Goal: Task Accomplishment & Management: Use online tool/utility

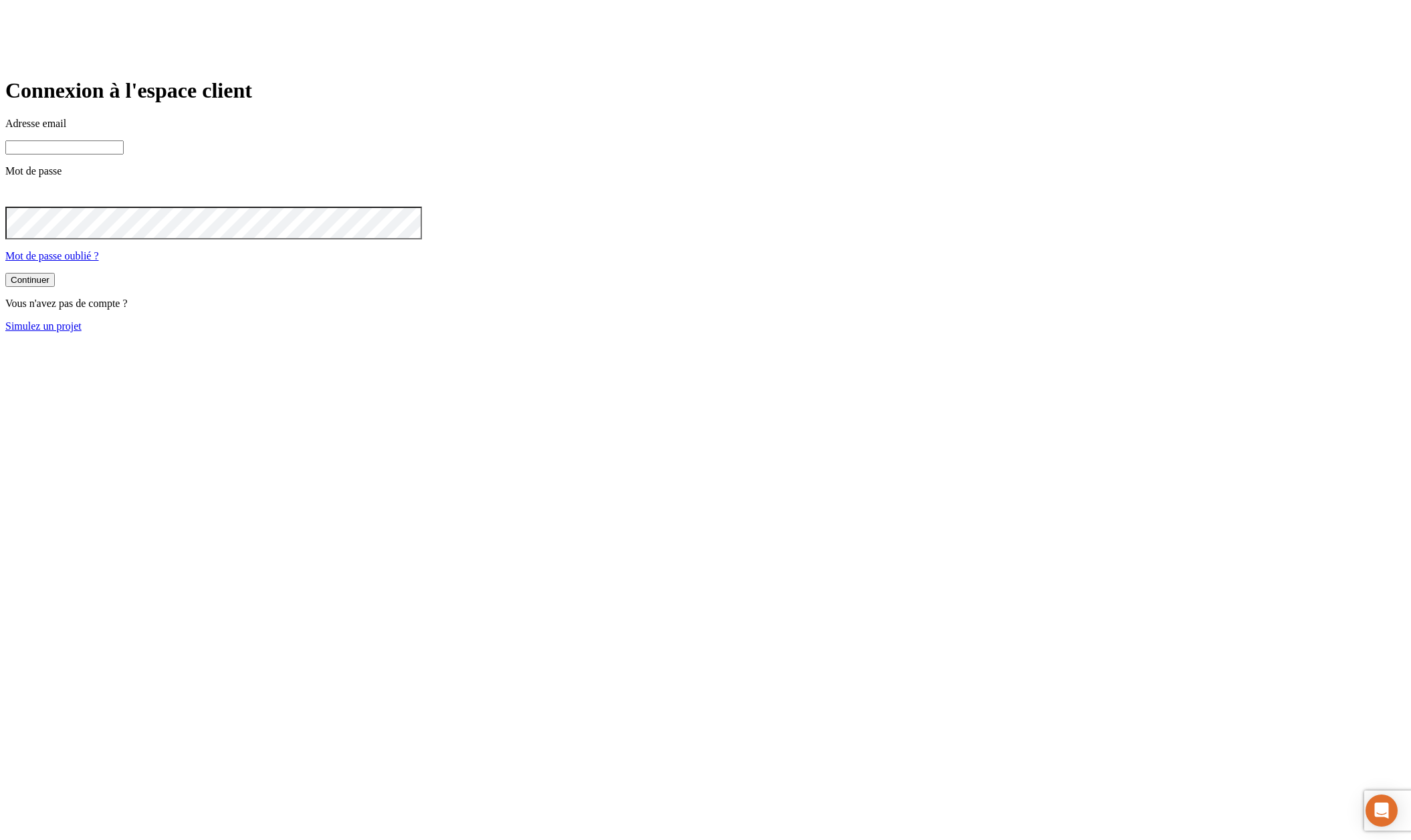
type input "james.bond+32397@nalo.fr"
click at [55, 287] on button "Continuer" at bounding box center [30, 279] width 50 height 14
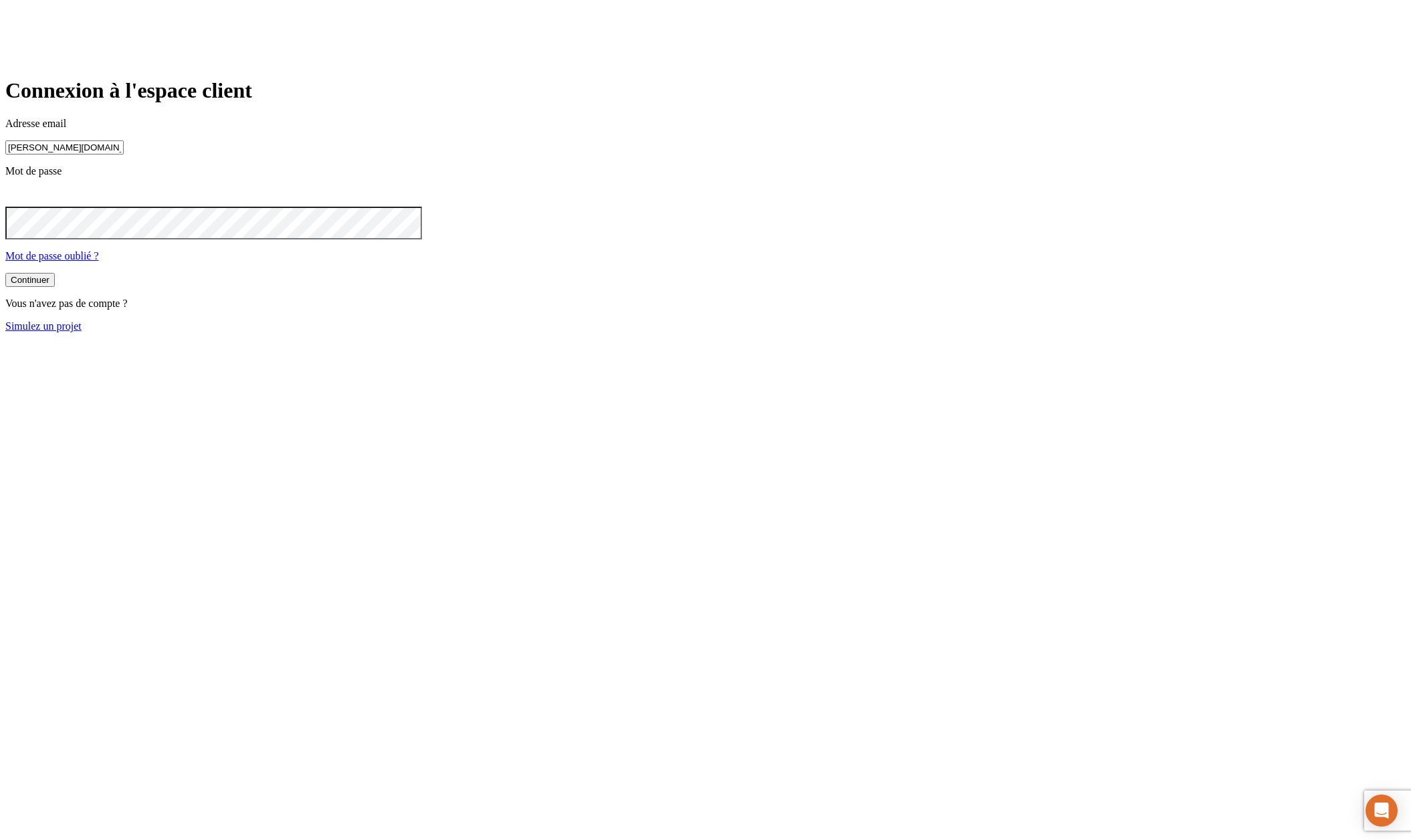
click at [123, 154] on input "james.bond+32397@nalo.fr" at bounding box center [64, 147] width 119 height 14
type input "[PERSON_NAME][DOMAIN_NAME][EMAIL_ADDRESS][DOMAIN_NAME]"
click at [55, 287] on button "Continuer" at bounding box center [30, 279] width 50 height 14
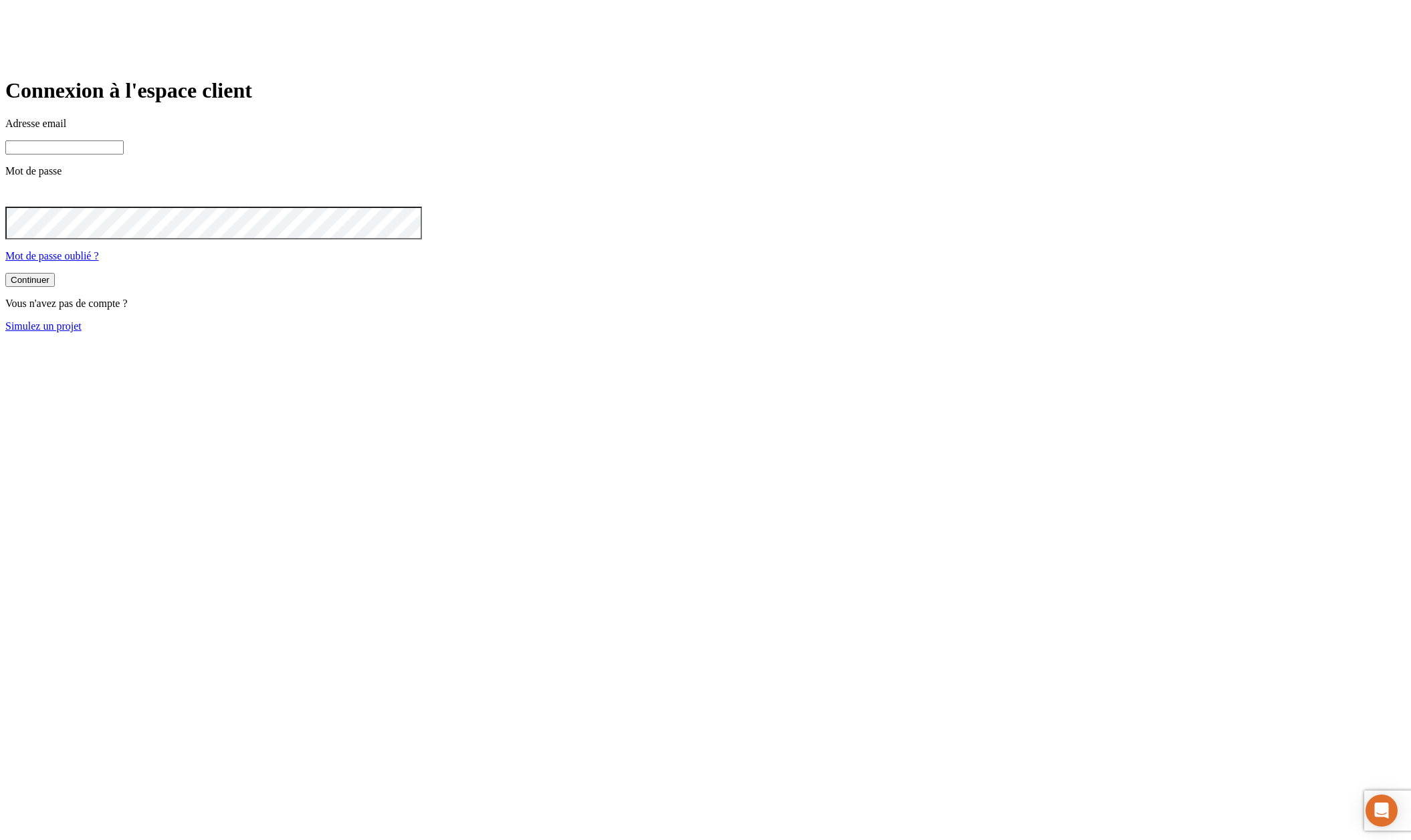
type input "james.bond+245@nalo.fr"
click at [81, 332] on link "Simulez un projet" at bounding box center [44, 326] width 77 height 11
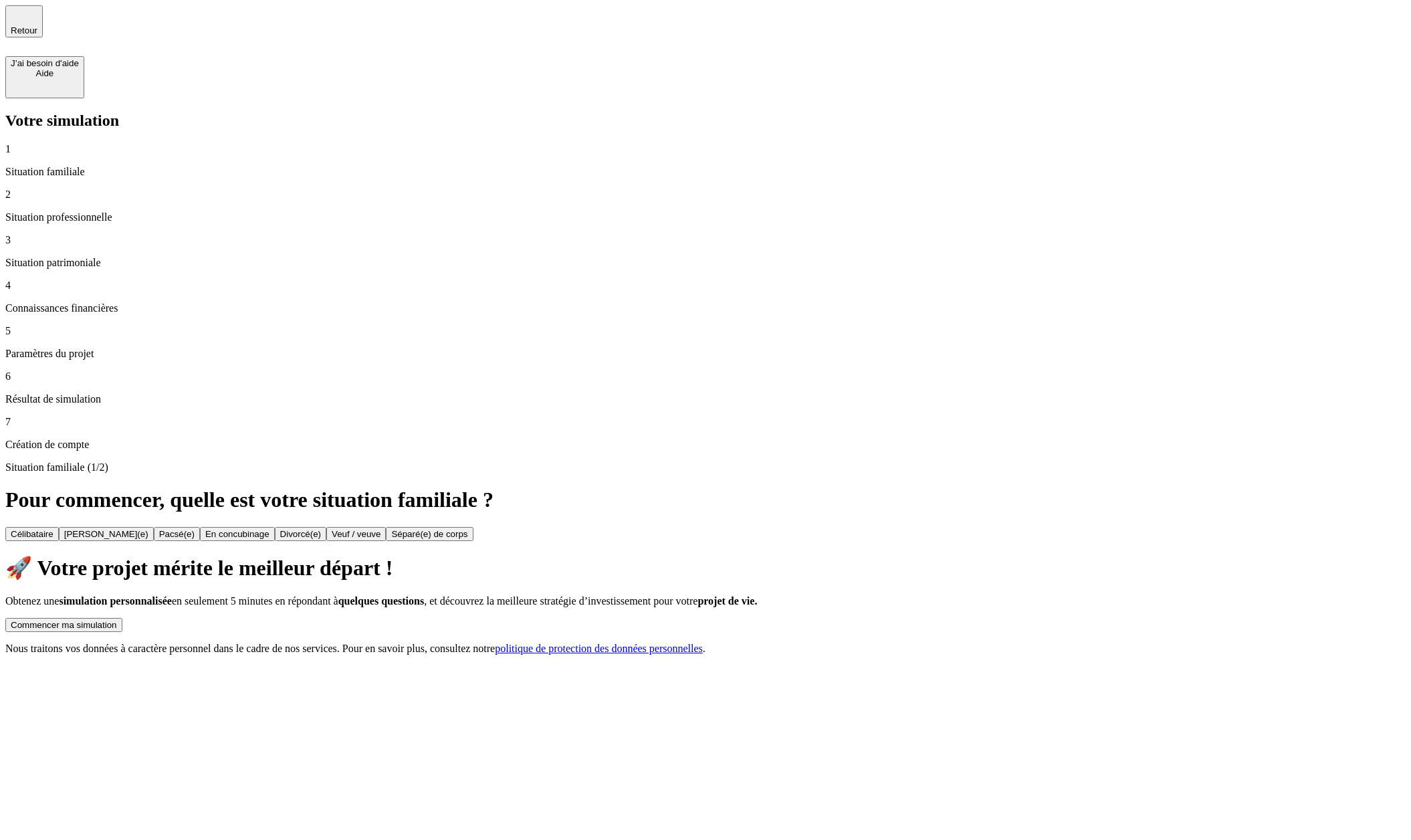
click at [122, 618] on button "Commencer ma simulation" at bounding box center [64, 624] width 117 height 14
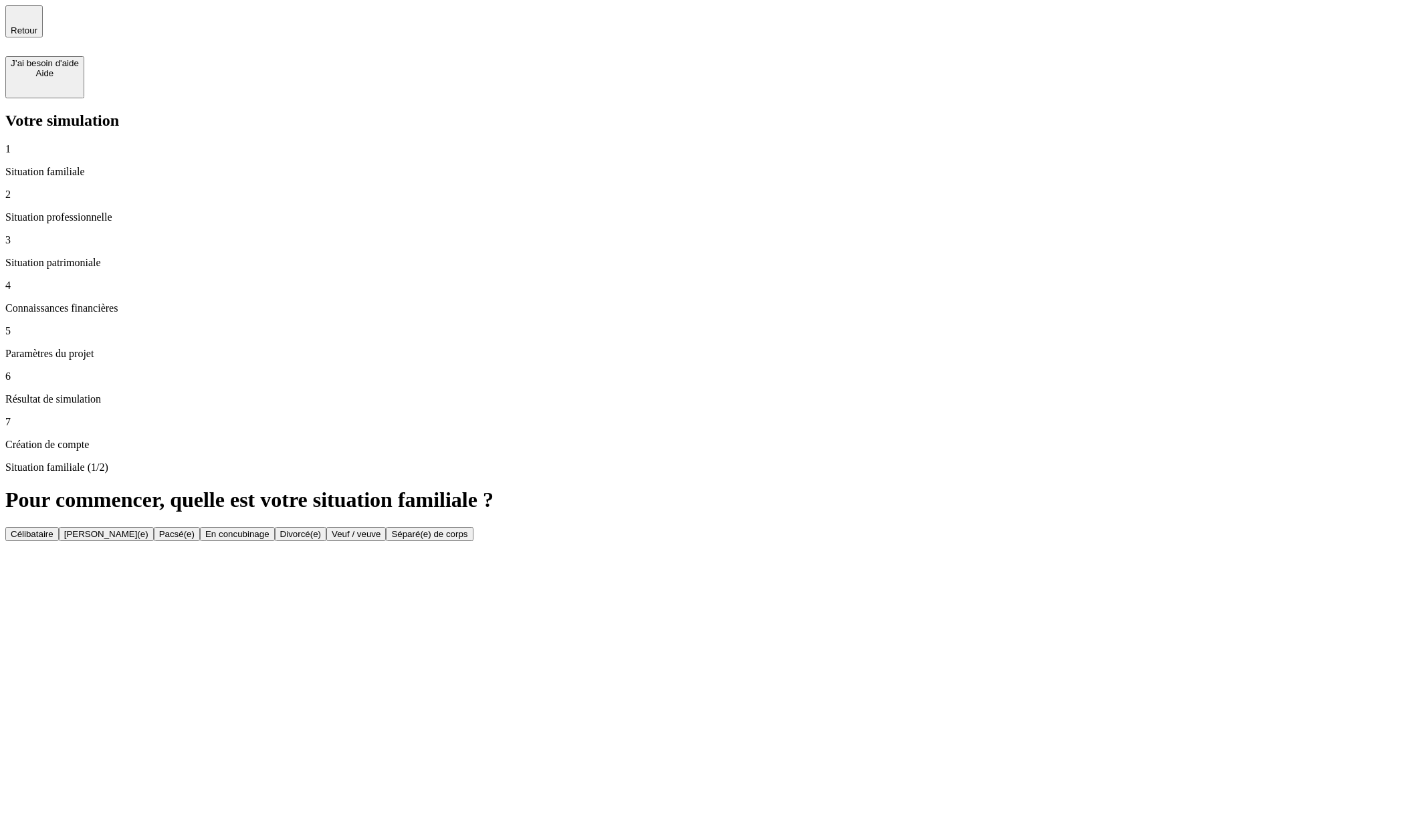
click at [78, 58] on div "J’ai besoin d'aide Aide" at bounding box center [44, 77] width 68 height 38
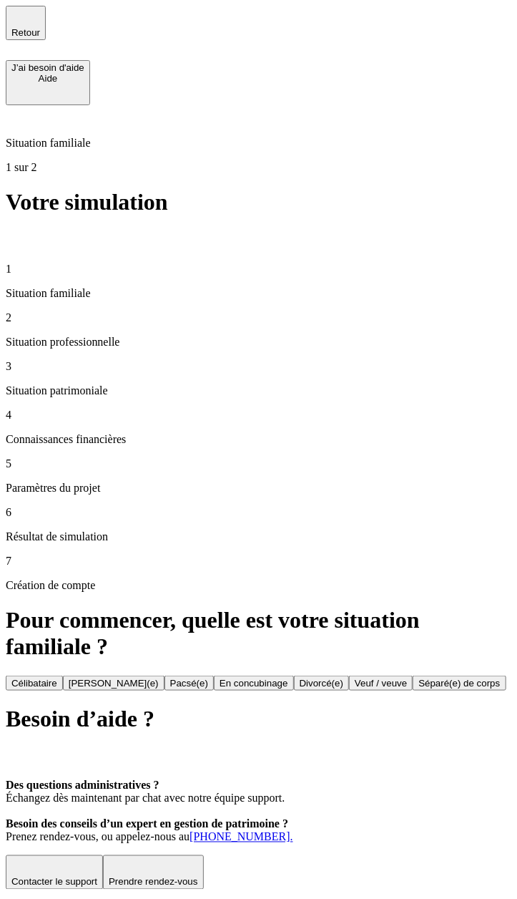
click at [23, 748] on icon at bounding box center [14, 756] width 17 height 17
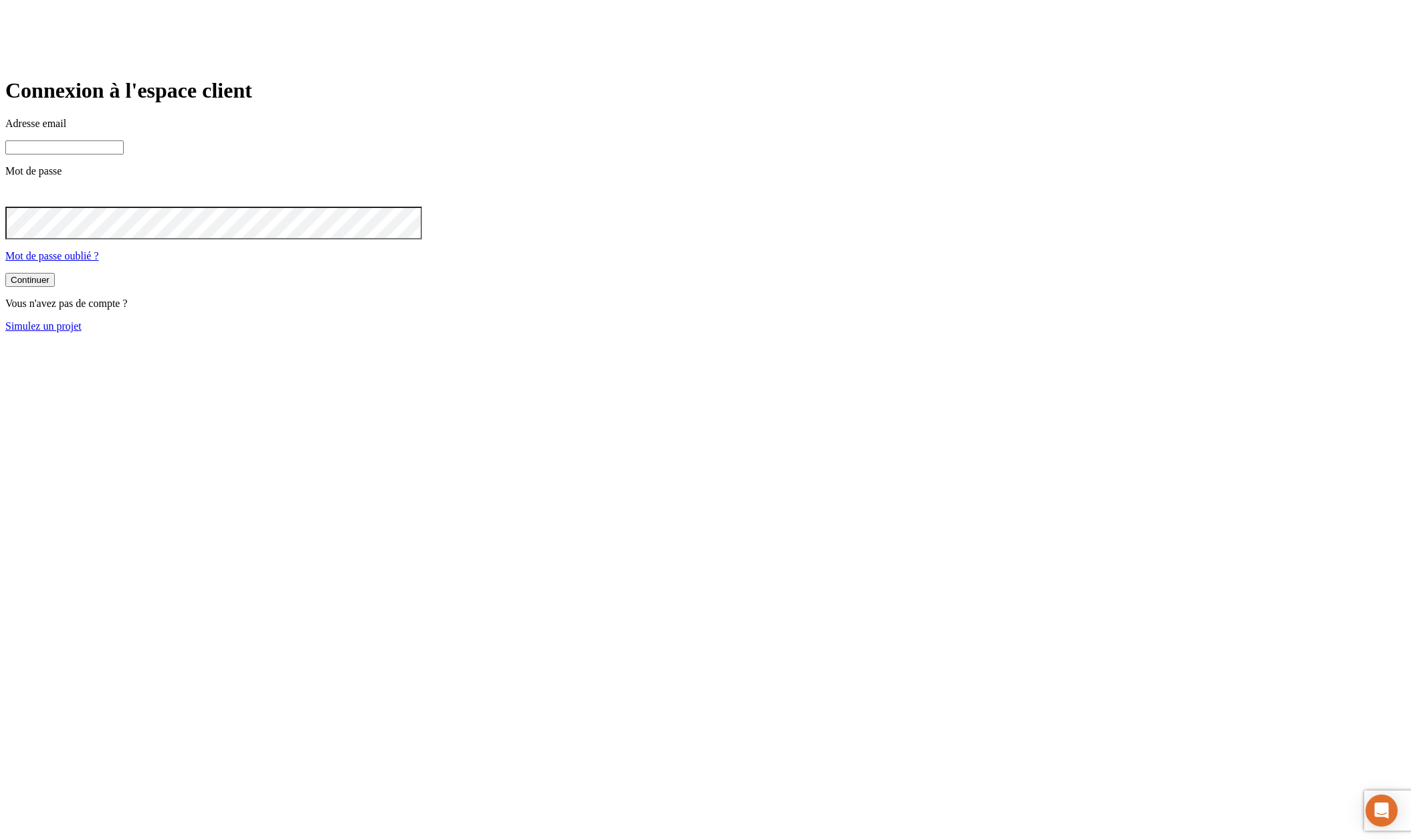
type input "james.bond+245@nalo.fr"
click at [55, 287] on button "Continuer" at bounding box center [30, 279] width 50 height 14
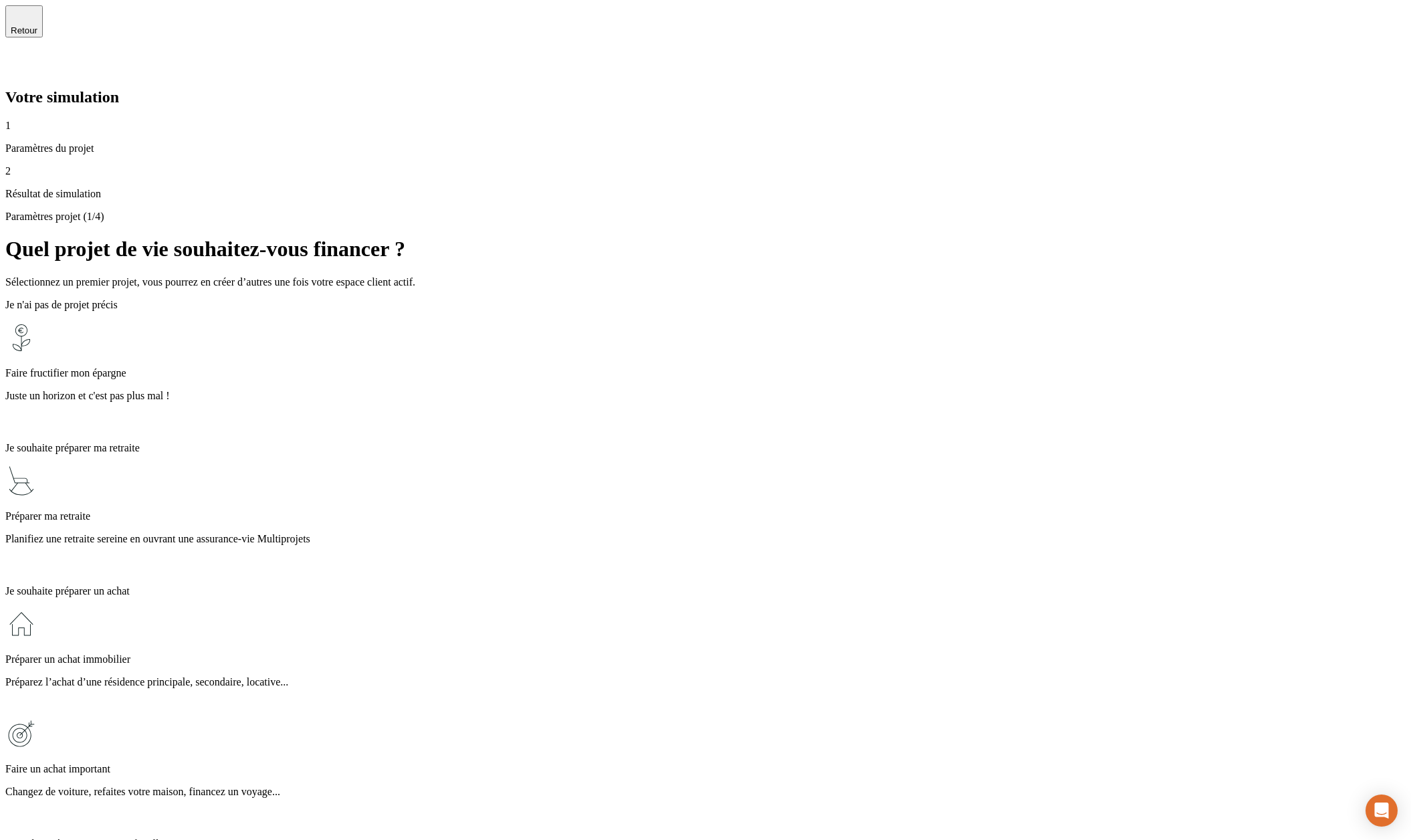
click at [843, 321] on div "Faire fructifier mon épargne Juste un horizon et c'est pas plus mal !" at bounding box center [706, 376] width 1401 height 109
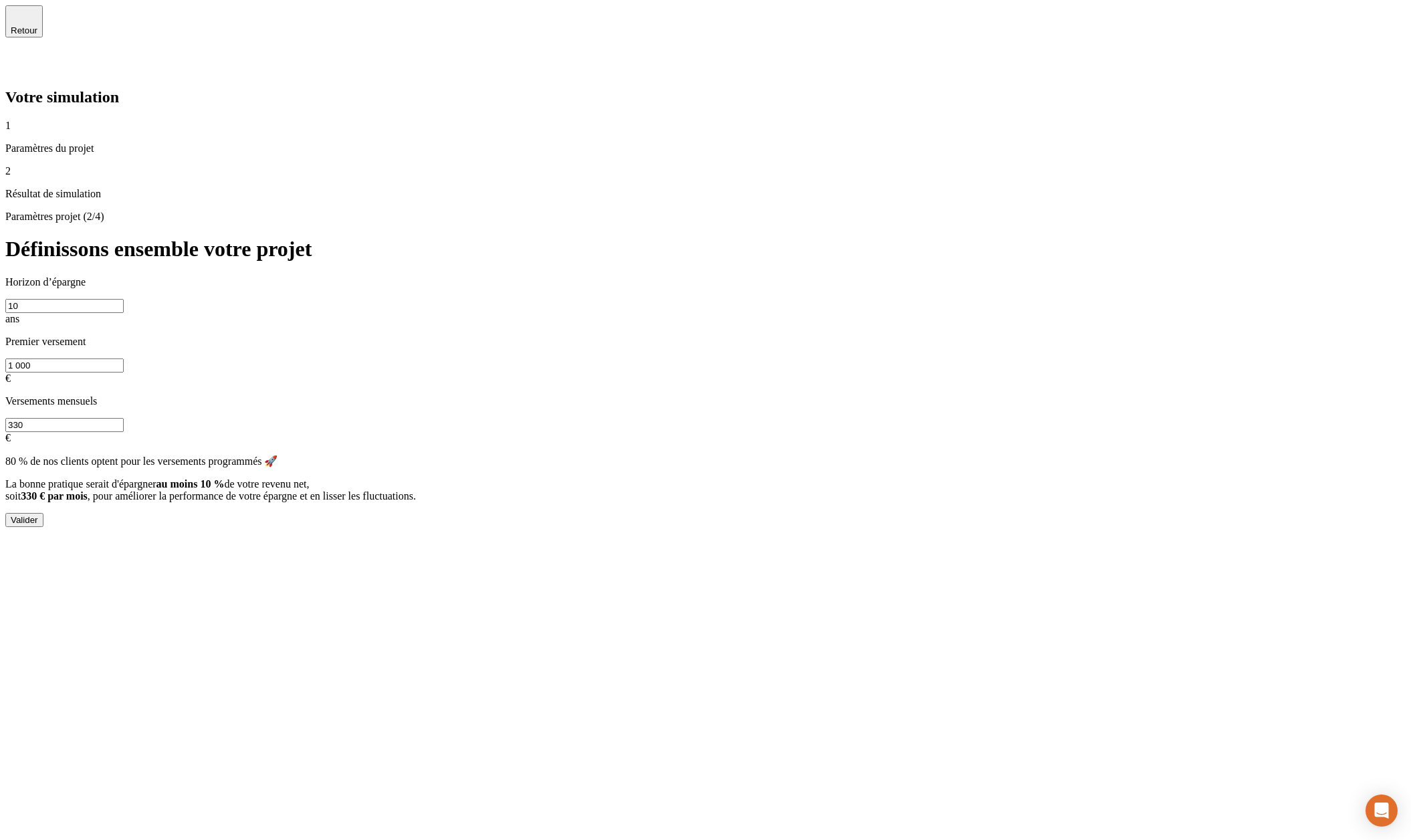
click at [44, 513] on button "Valider" at bounding box center [24, 520] width 38 height 14
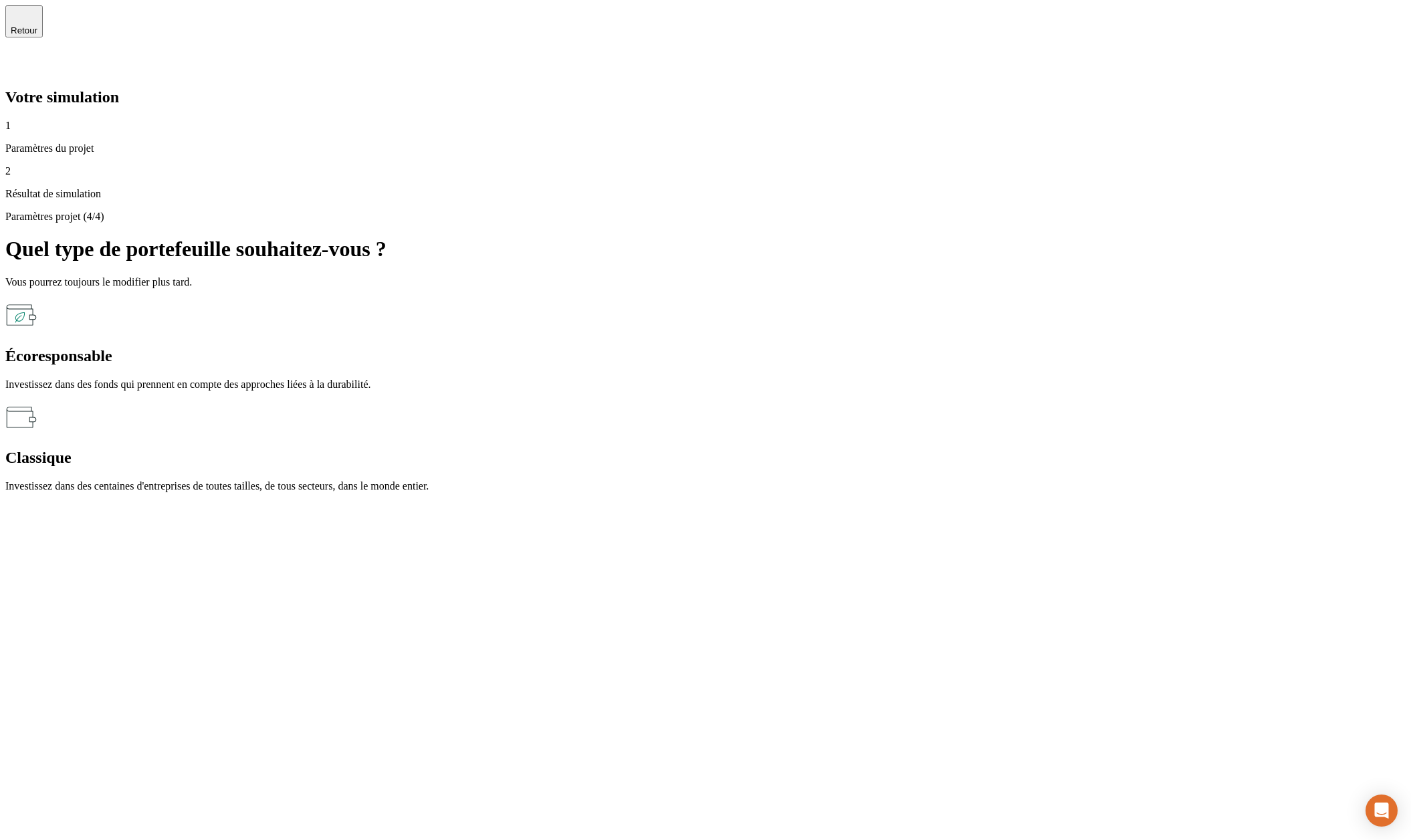
click at [37, 401] on icon at bounding box center [21, 417] width 32 height 32
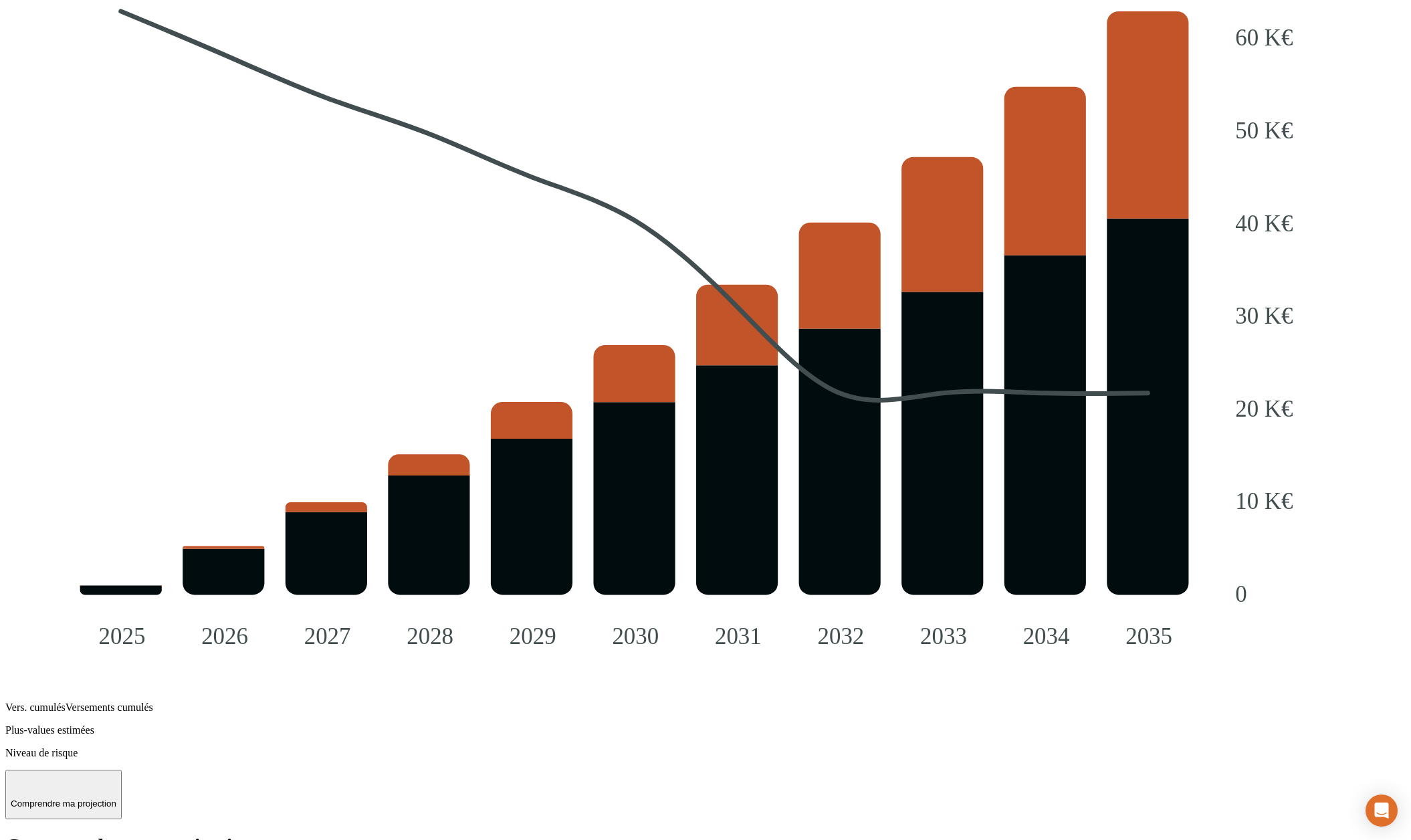
scroll to position [1358, 0]
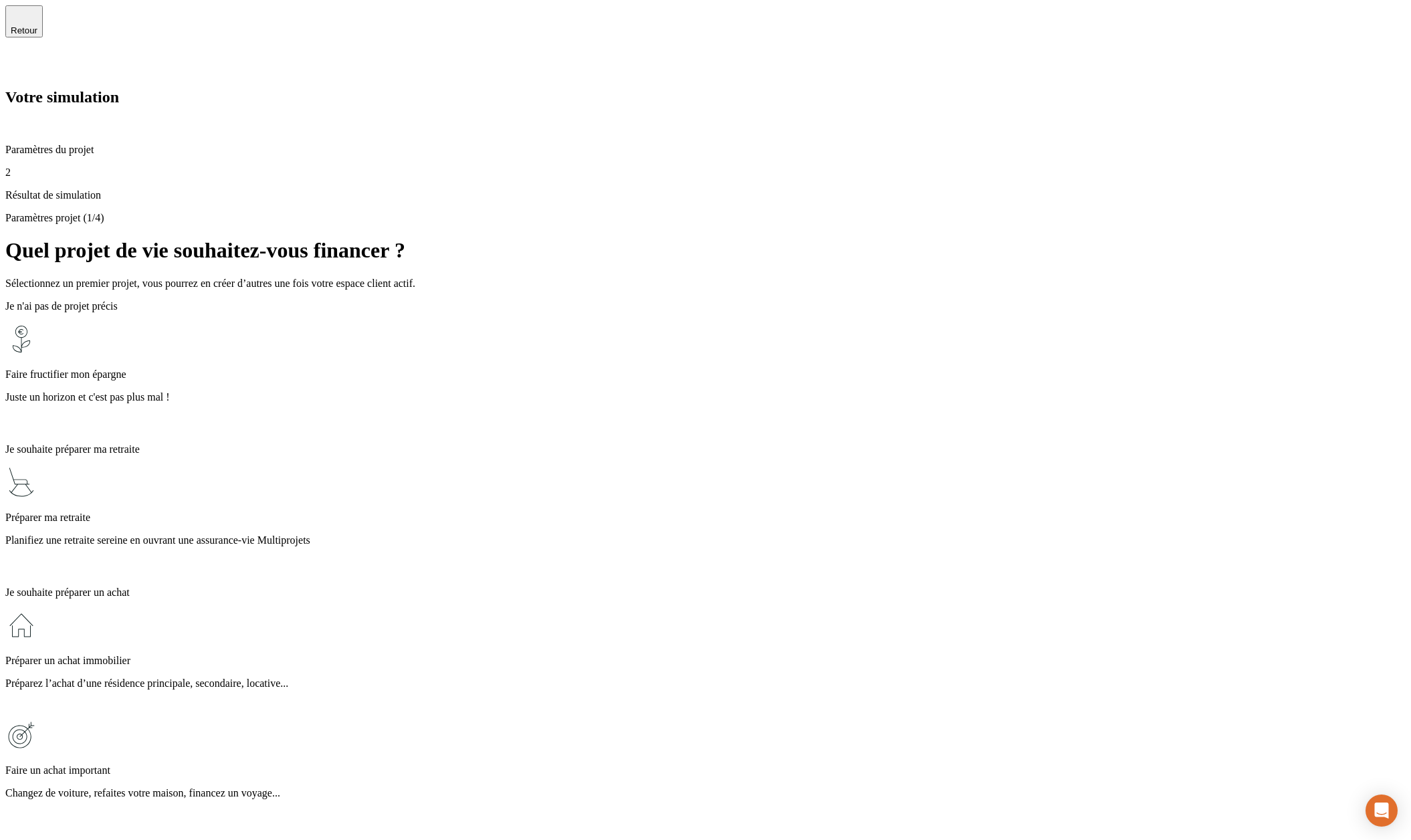
click at [32, 27] on div "Retour" at bounding box center [23, 21] width 27 height 28
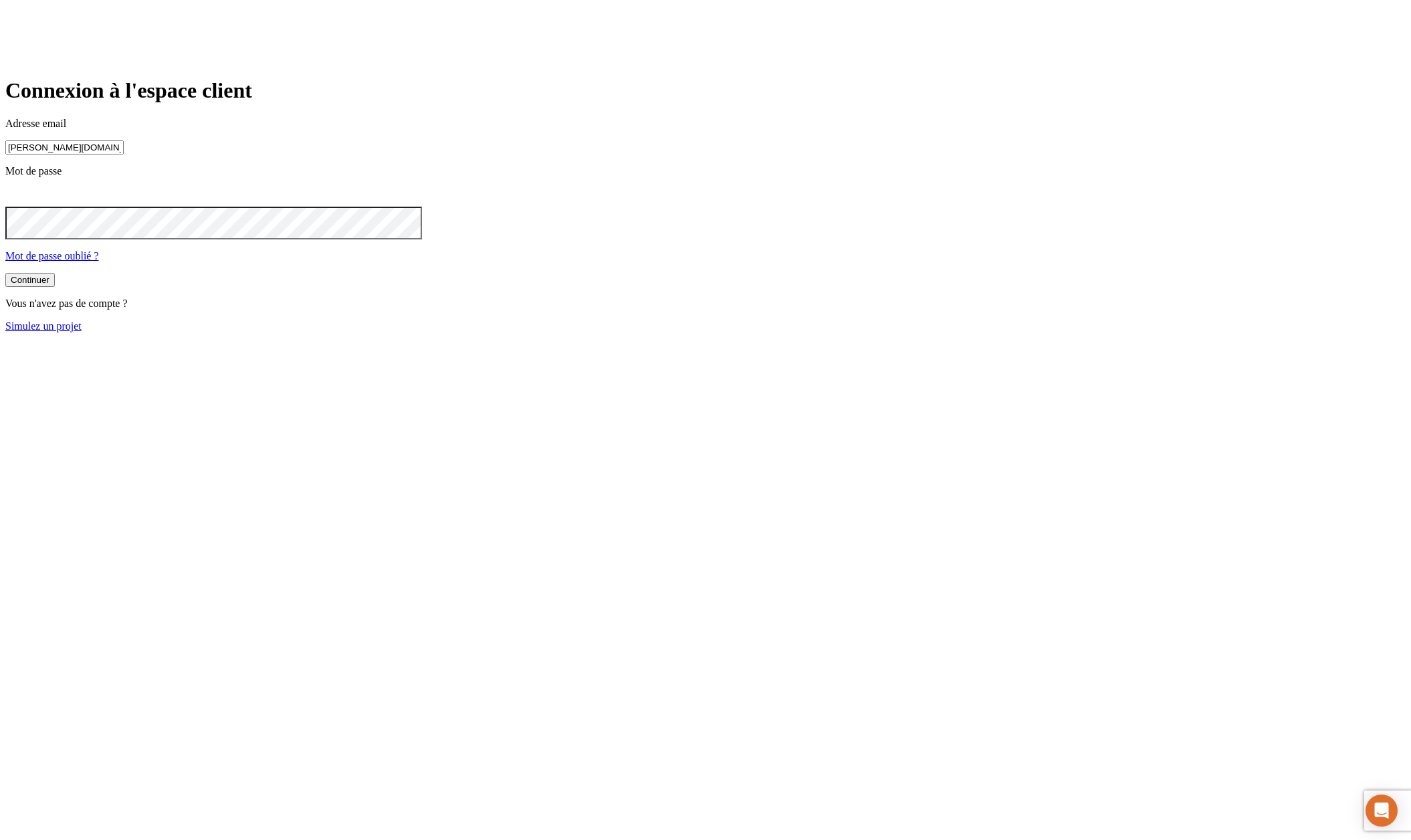
click at [123, 154] on input "[PERSON_NAME][DOMAIN_NAME][EMAIL_ADDRESS][DOMAIN_NAME]" at bounding box center [64, 147] width 119 height 14
type input "james.bond+7185@nalo.fr"
click at [55, 287] on button "Continuer" at bounding box center [30, 279] width 50 height 14
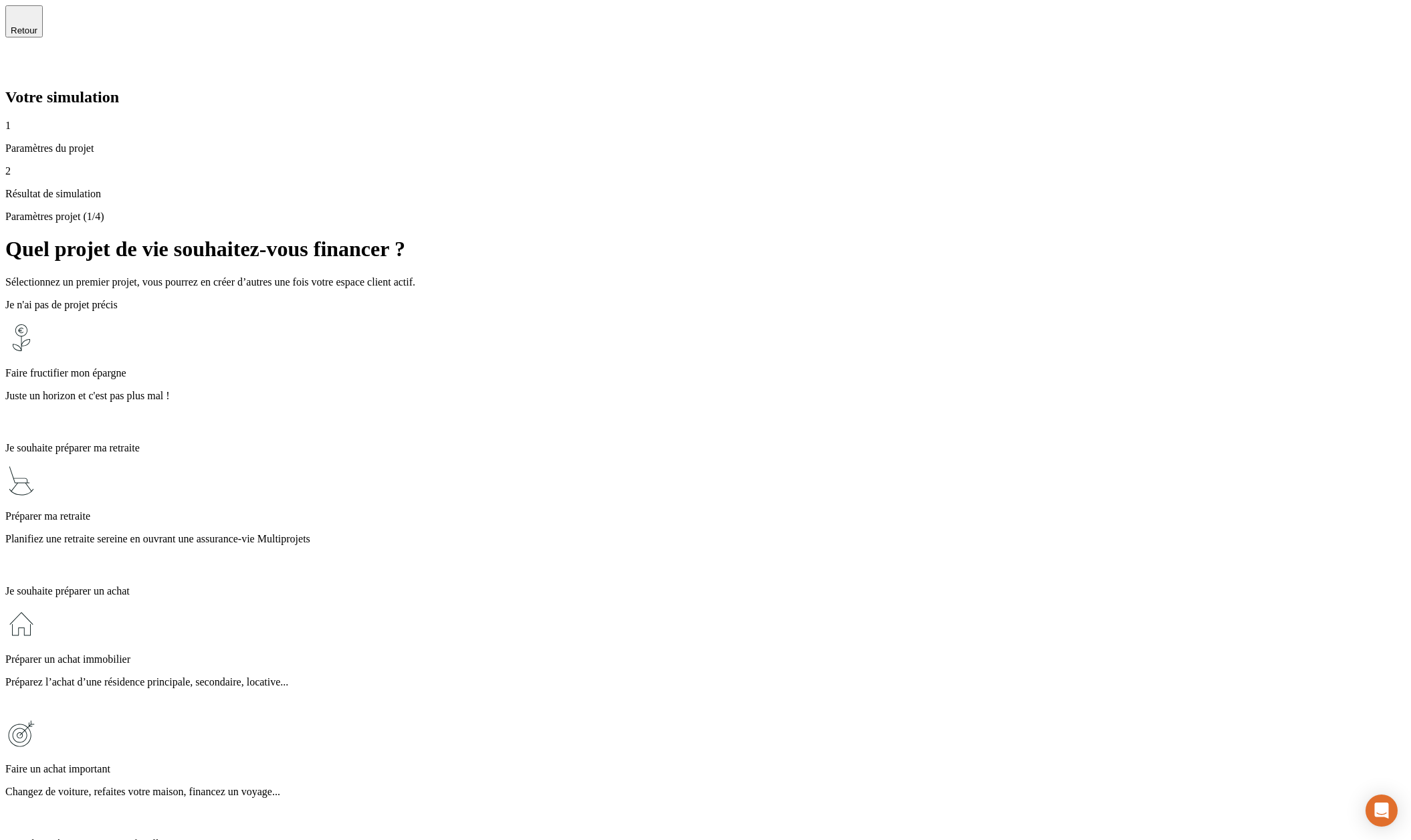
click at [706, 321] on div "Faire fructifier mon épargne Juste un horizon et c'est pas plus mal !" at bounding box center [706, 376] width 1401 height 109
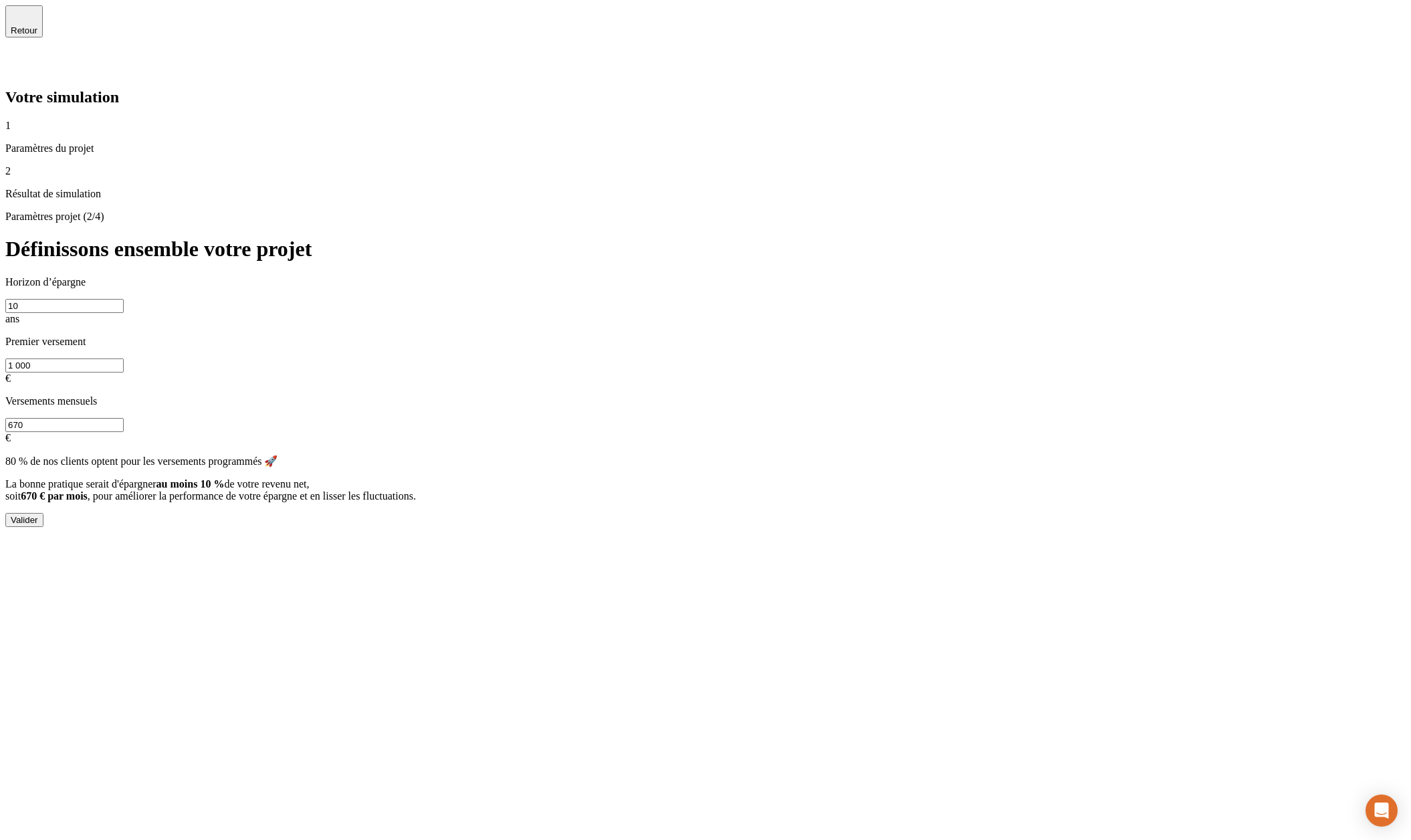
click at [44, 513] on button "Valider" at bounding box center [24, 520] width 38 height 14
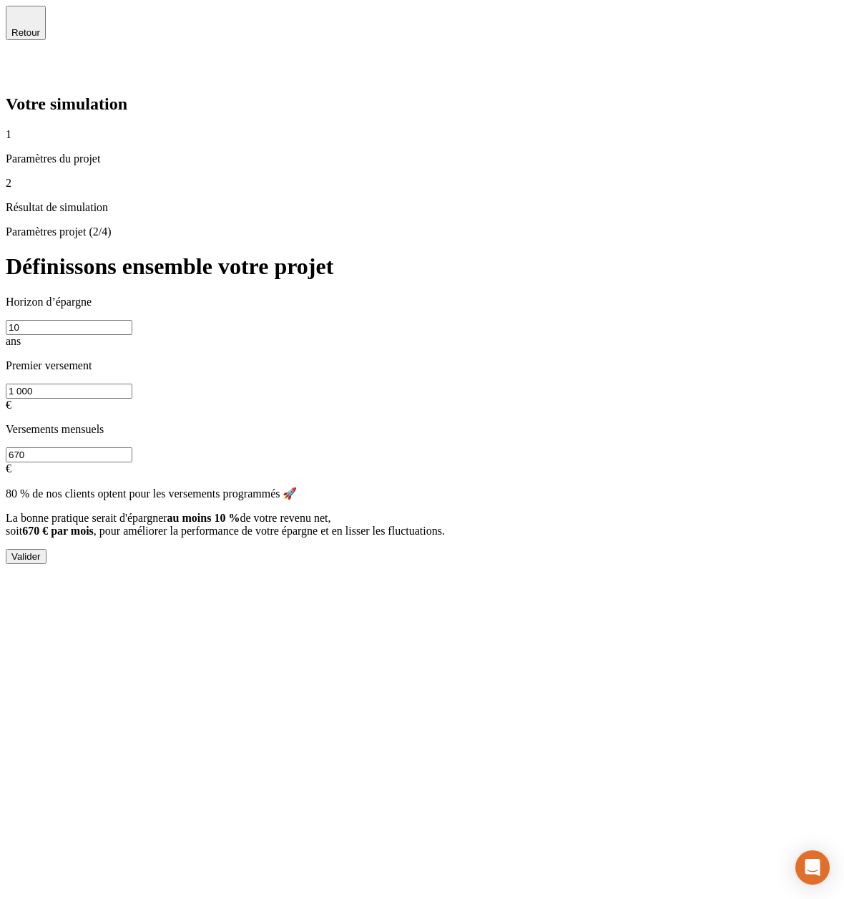
click at [41, 551] on div "Valider" at bounding box center [25, 556] width 29 height 11
click at [40, 29] on span "Retour" at bounding box center [25, 32] width 29 height 11
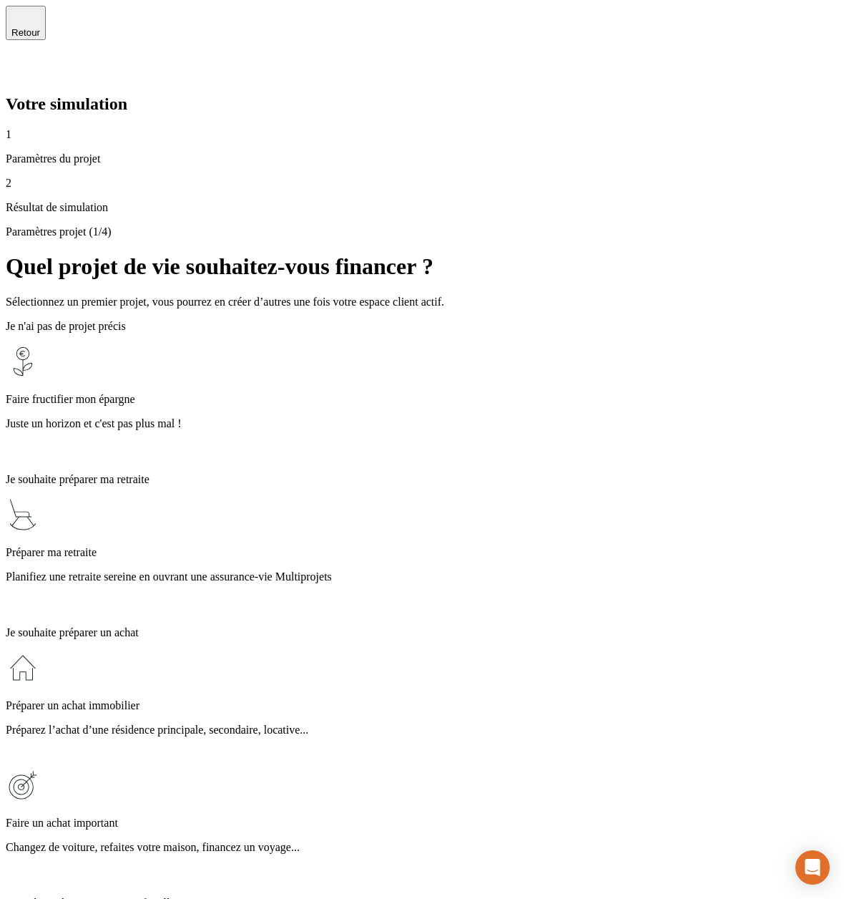
click at [40, 29] on span "Retour" at bounding box center [25, 32] width 29 height 11
click at [583, 344] on div "Faire fructifier mon épargne Juste un horizon et c'est pas plus mal !" at bounding box center [422, 402] width 833 height 117
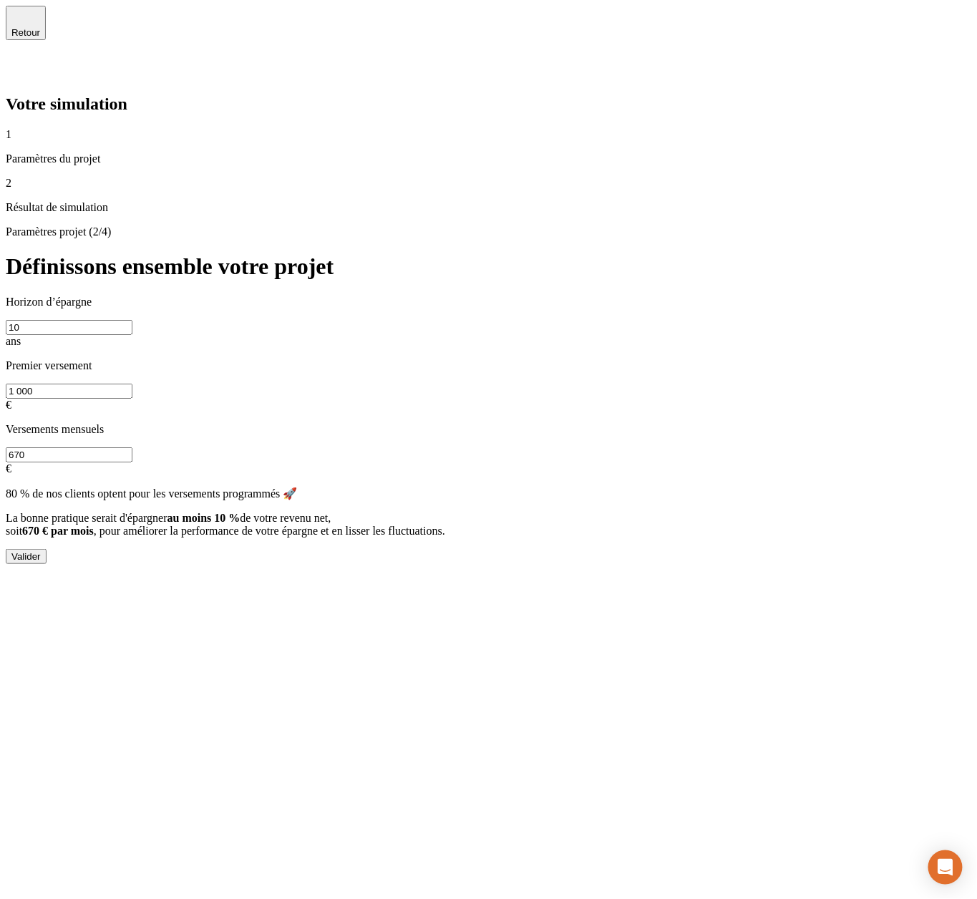
click at [40, 29] on span "Retour" at bounding box center [25, 32] width 29 height 11
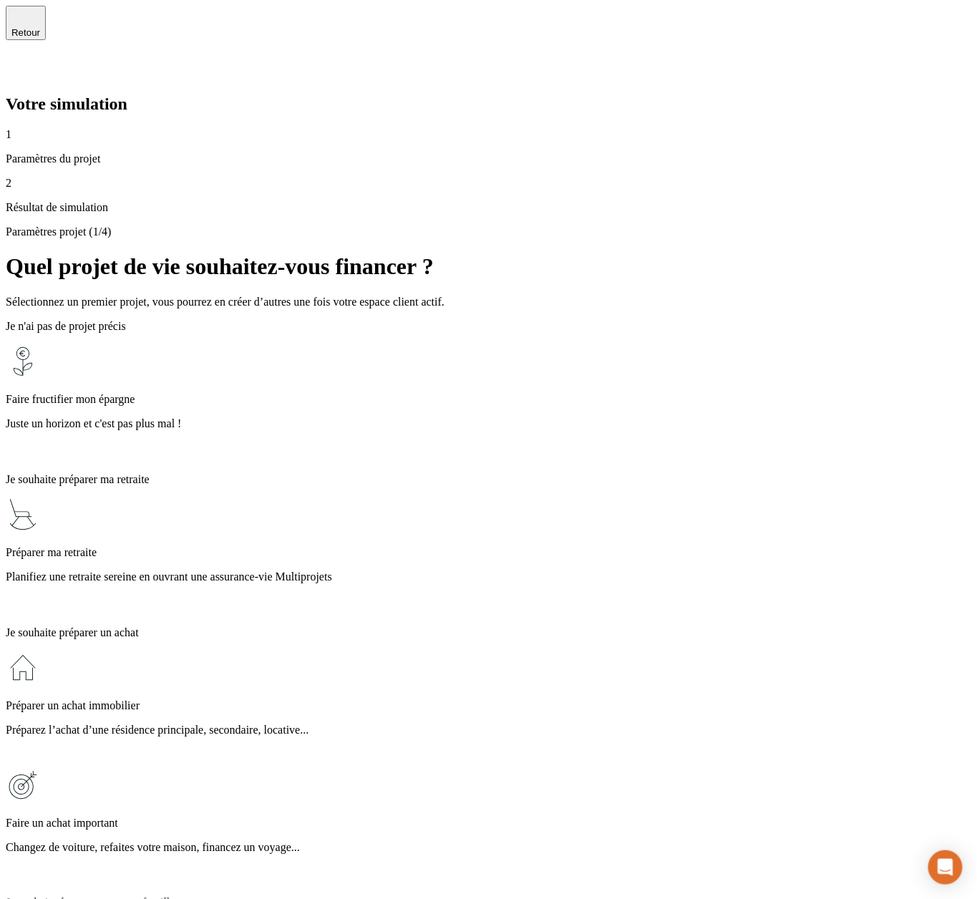
click at [40, 27] on span "Retour" at bounding box center [25, 32] width 29 height 11
click at [23, 60] on icon at bounding box center [14, 68] width 17 height 17
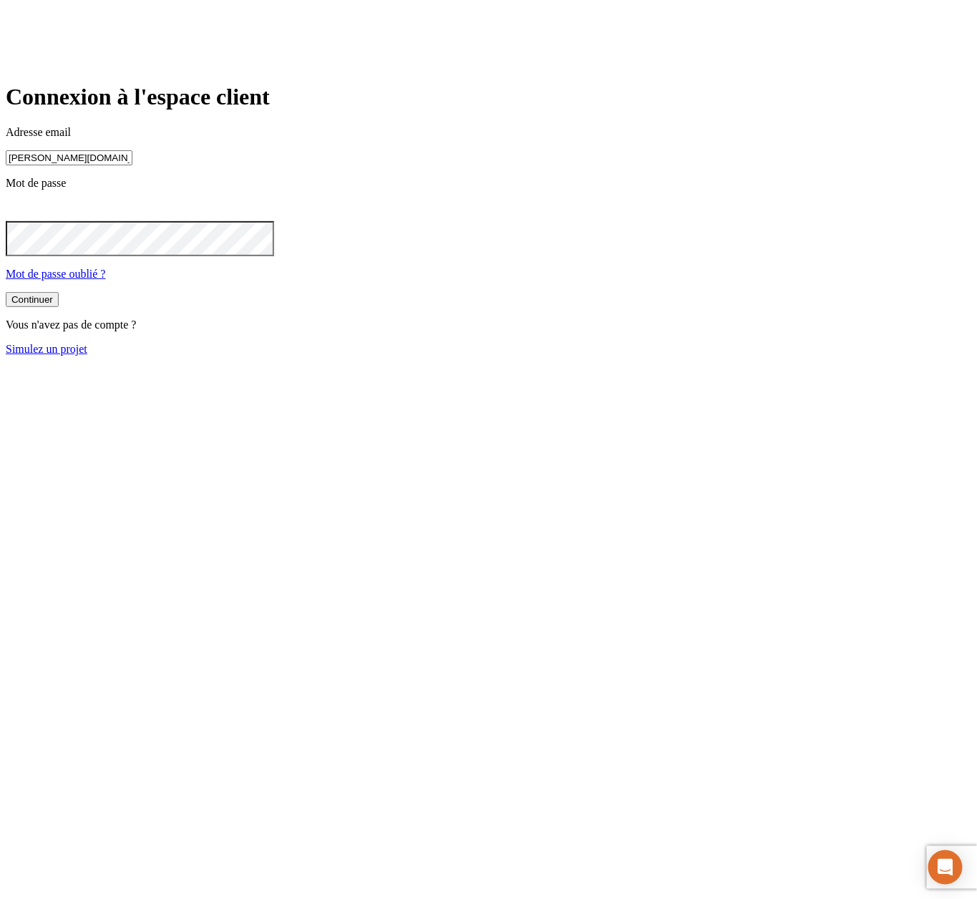
click at [132, 165] on input "james.bond+7185@nalo.fr" at bounding box center [69, 157] width 127 height 15
type input "james.bond+239@nalo.fr"
click at [59, 307] on button "Continuer" at bounding box center [32, 299] width 53 height 15
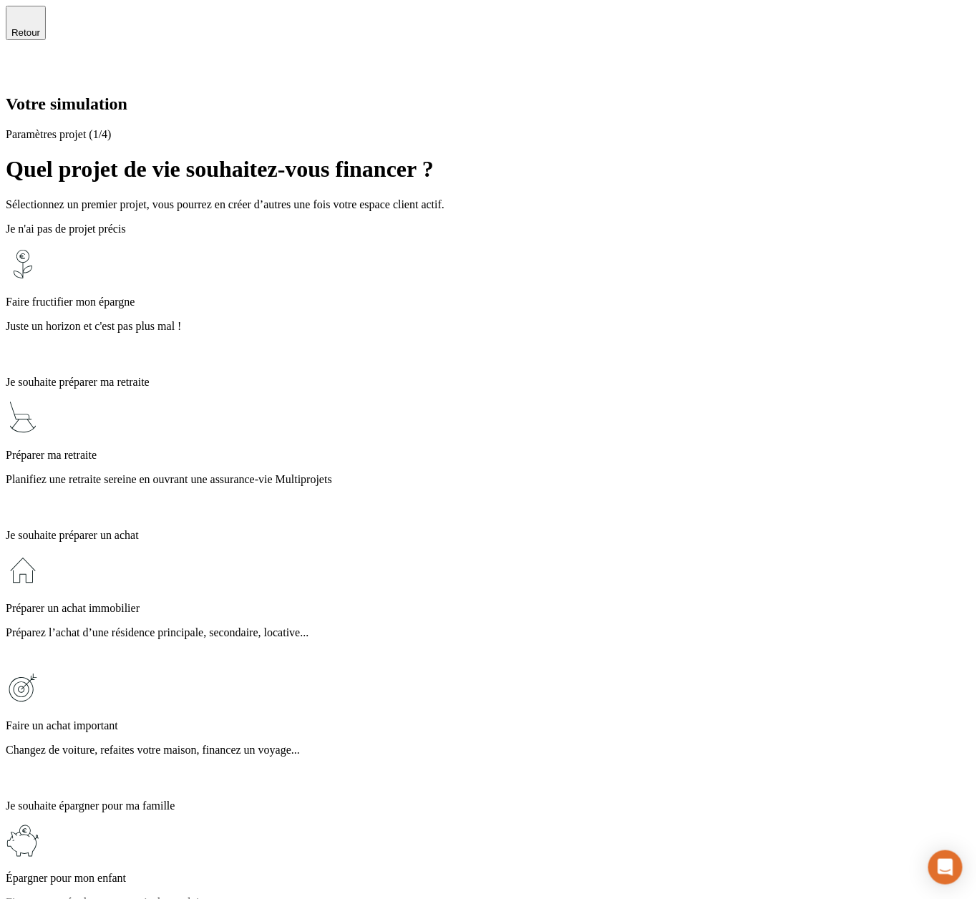
click at [948, 36] on div "Retour" at bounding box center [488, 43] width 965 height 74
click at [19, 64] on icon at bounding box center [14, 69] width 10 height 10
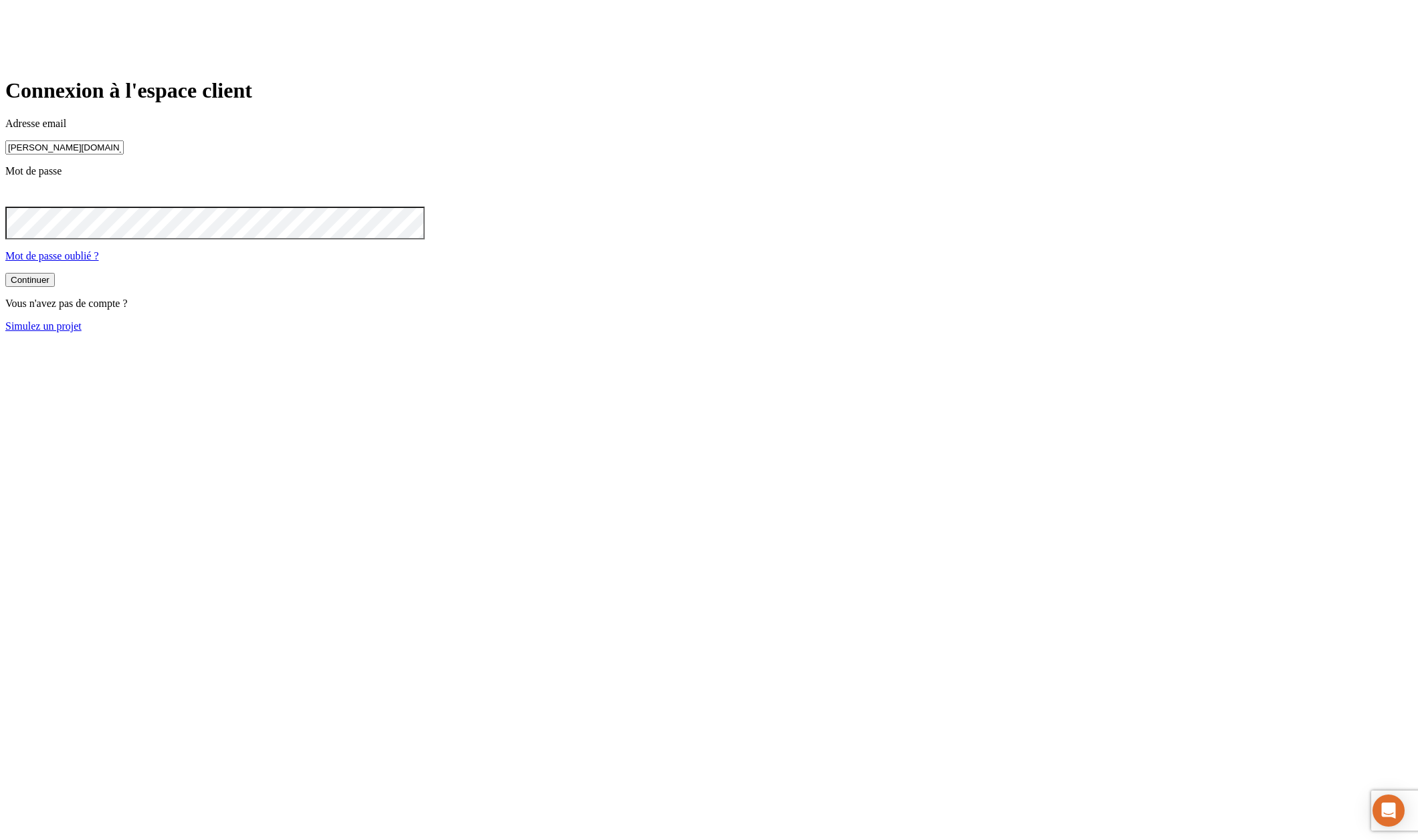
click at [123, 154] on input "[PERSON_NAME][DOMAIN_NAME][EMAIL_ADDRESS][DOMAIN_NAME]" at bounding box center [64, 147] width 119 height 14
type input "[PERSON_NAME][DOMAIN_NAME][EMAIL_ADDRESS][DOMAIN_NAME]"
click at [55, 287] on button "Continuer" at bounding box center [30, 279] width 50 height 14
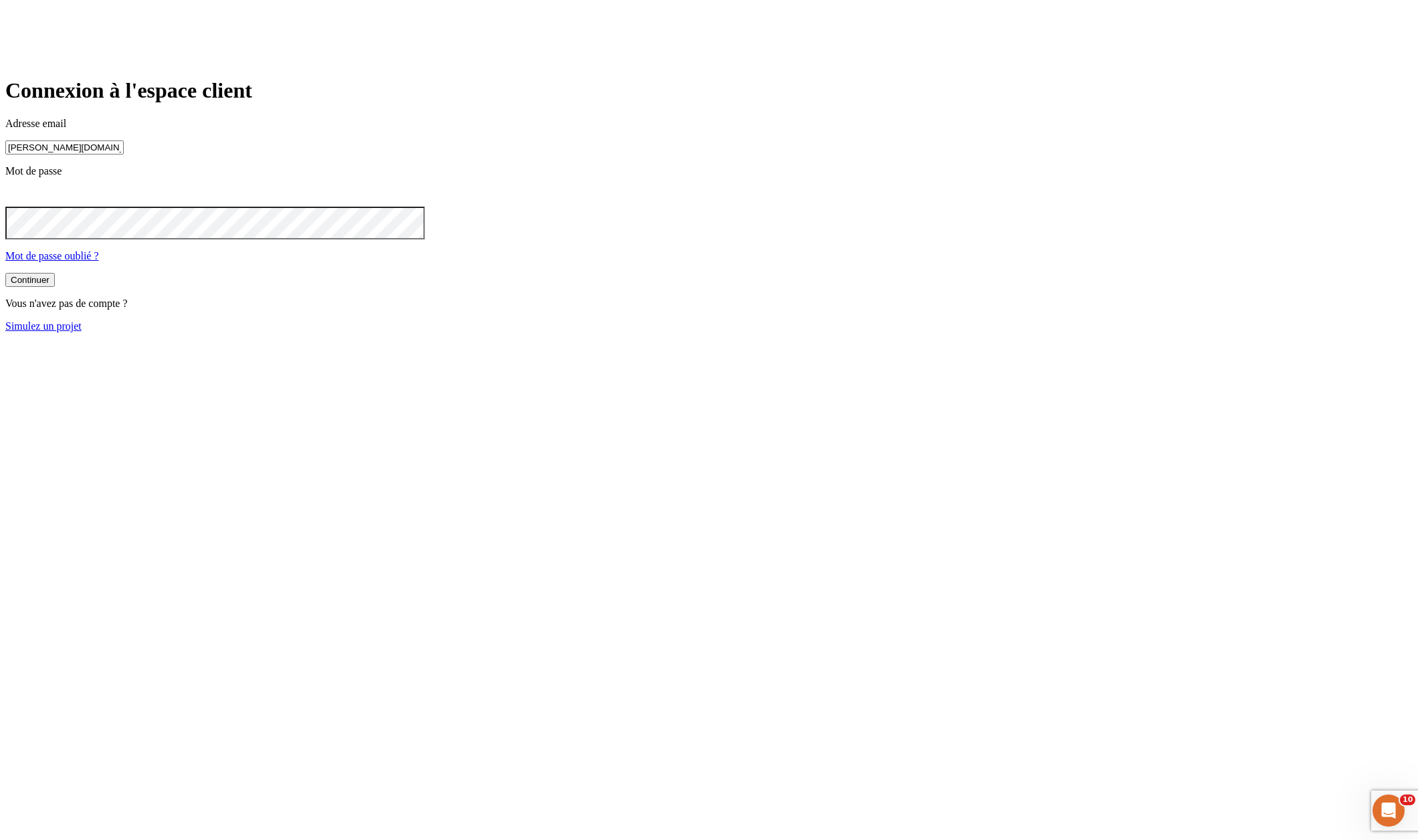
click at [123, 154] on input "james.bond+36@nalo.fr" at bounding box center [64, 147] width 119 height 14
type input "james.bond+5417@nalo.fr"
click at [55, 287] on button "Continuer" at bounding box center [30, 279] width 50 height 14
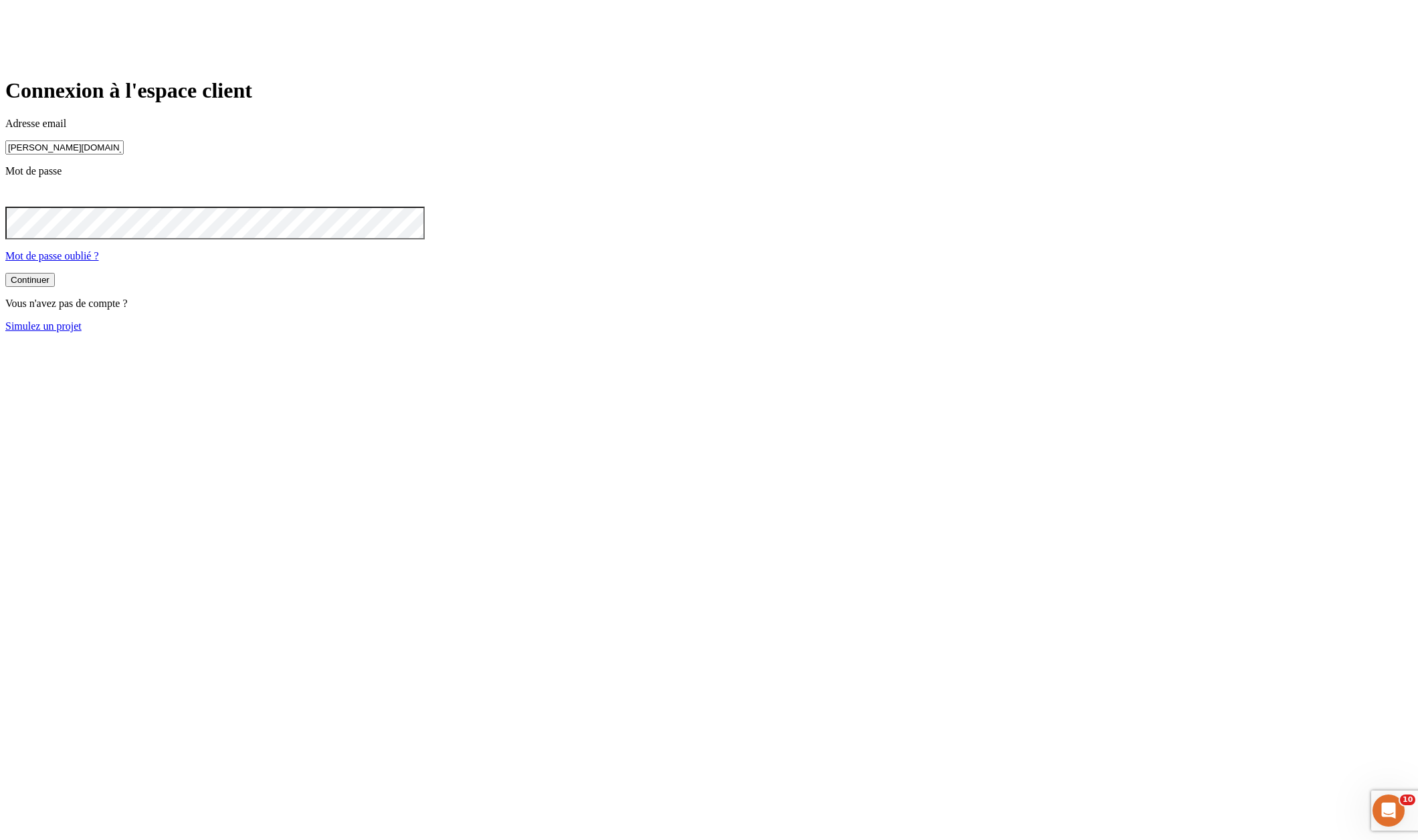
click at [123, 154] on input "james.bond+5417@nalo.fr" at bounding box center [64, 147] width 119 height 14
type input "[PERSON_NAME][DOMAIN_NAME][EMAIL_ADDRESS][DOMAIN_NAME]"
click at [55, 287] on button "Continuer" at bounding box center [30, 279] width 50 height 14
type input "[PERSON_NAME][DOMAIN_NAME][EMAIL_ADDRESS][DOMAIN_NAME]"
click at [50, 285] on div "Continuer" at bounding box center [30, 279] width 39 height 10
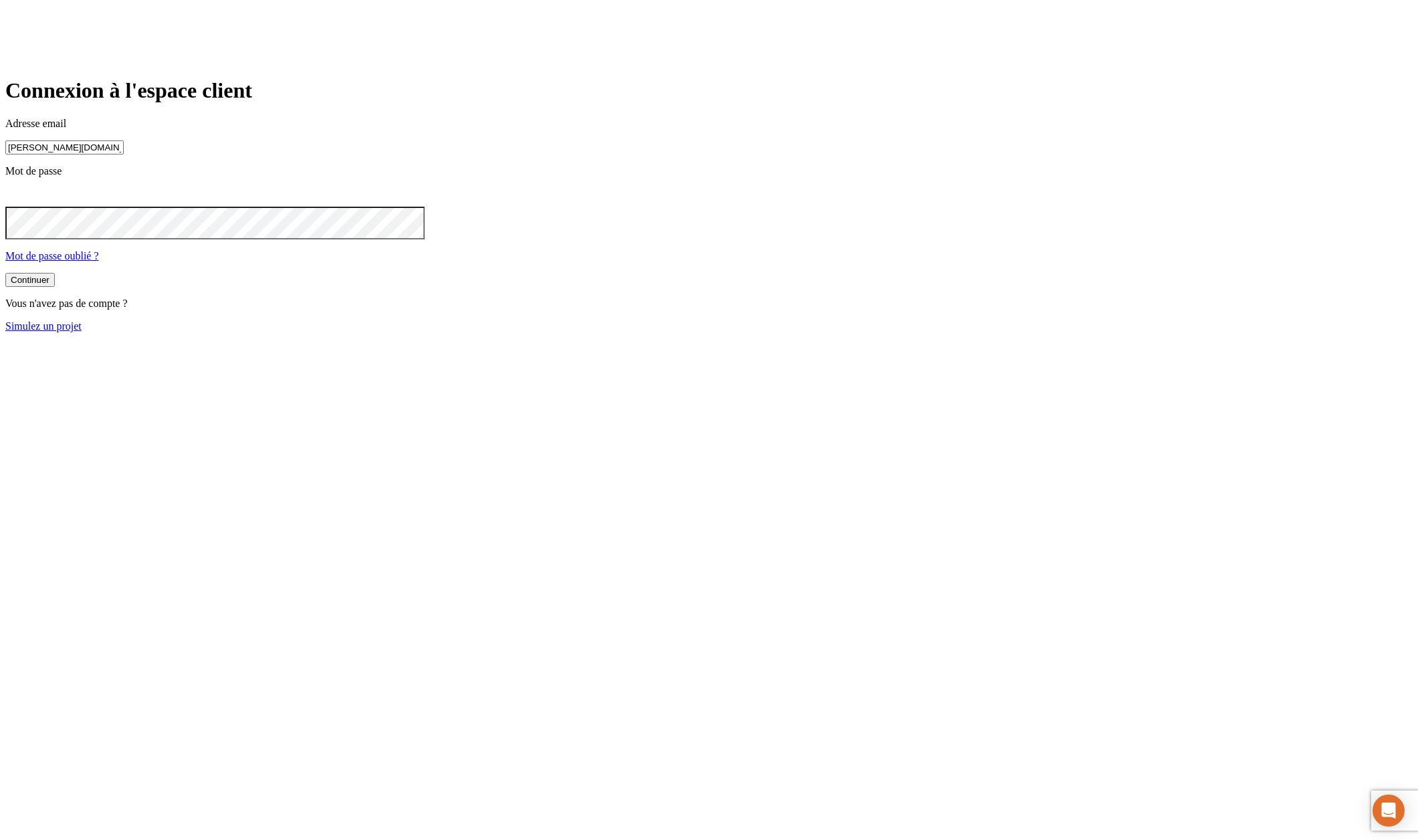
click at [123, 154] on input "james.bond+239@nalo.fr" at bounding box center [64, 147] width 119 height 14
type input "[PERSON_NAME][DOMAIN_NAME][EMAIL_ADDRESS][DOMAIN_NAME]"
click at [573, 333] on div "Continuer Vous n'avez pas de compte ? Simulez un projet" at bounding box center [709, 303] width 1408 height 60
click at [55, 287] on button "Continuer" at bounding box center [30, 279] width 50 height 14
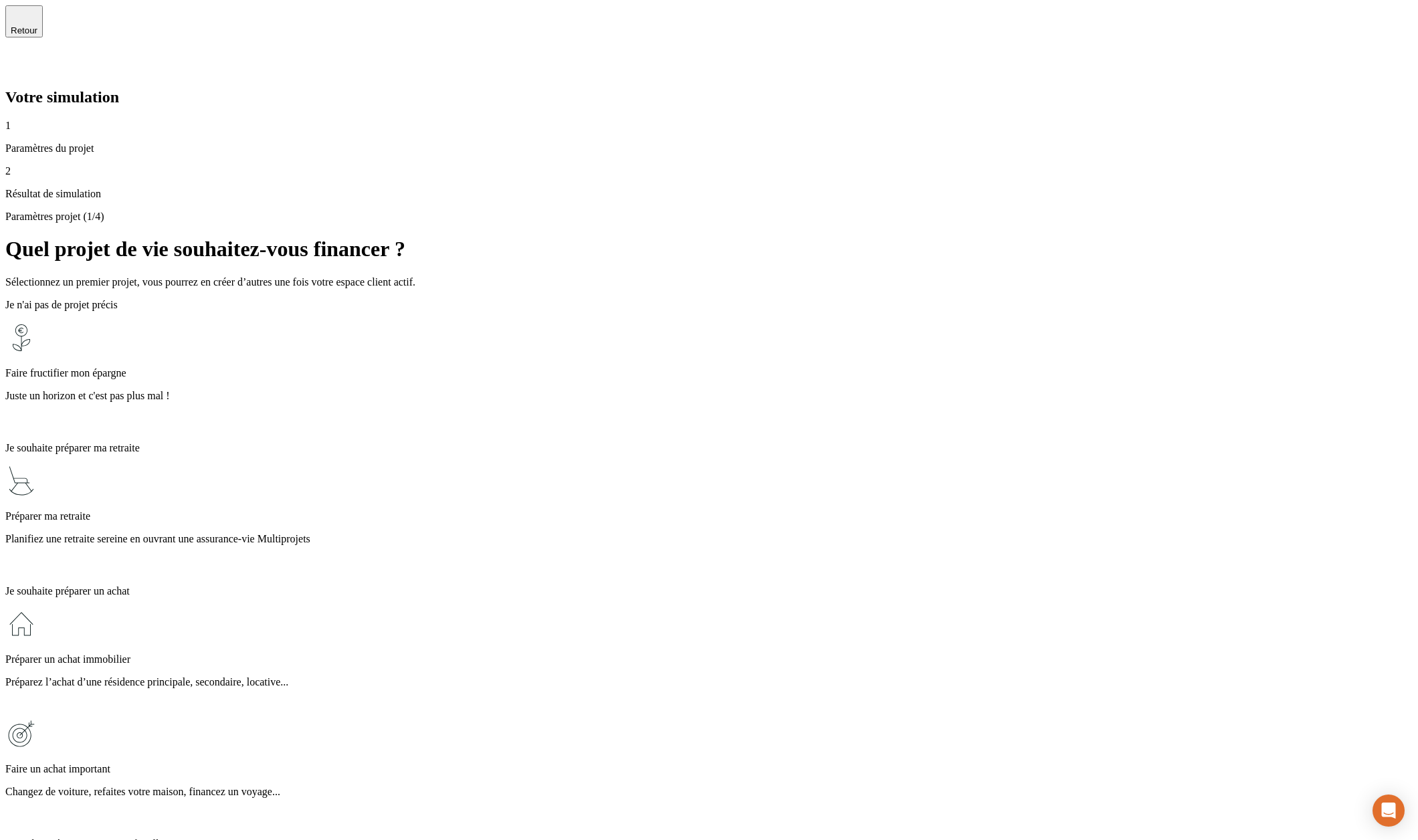
click at [692, 321] on div "Faire fructifier mon épargne Juste un horizon et c'est pas plus mal !" at bounding box center [709, 376] width 1408 height 109
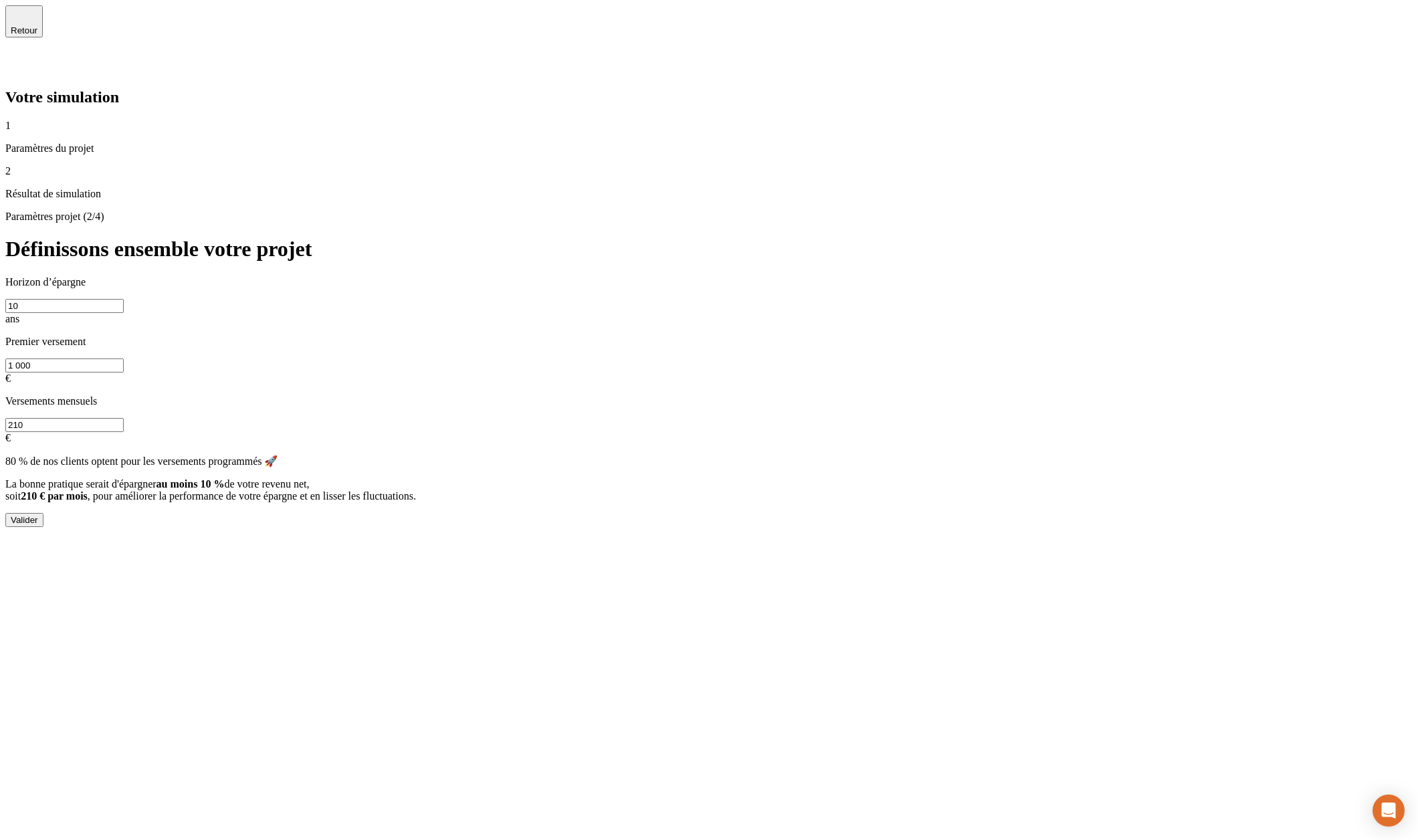
click at [44, 513] on button "Valider" at bounding box center [24, 520] width 38 height 14
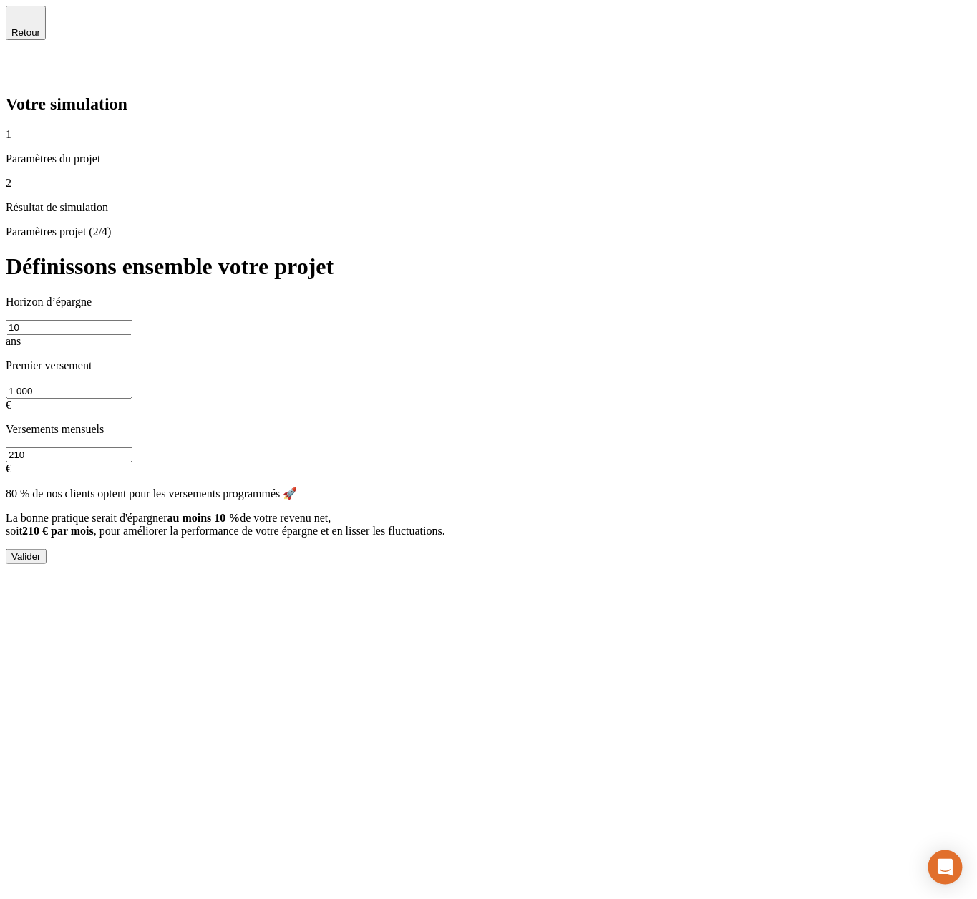
click at [41, 551] on div "Valider" at bounding box center [25, 556] width 29 height 11
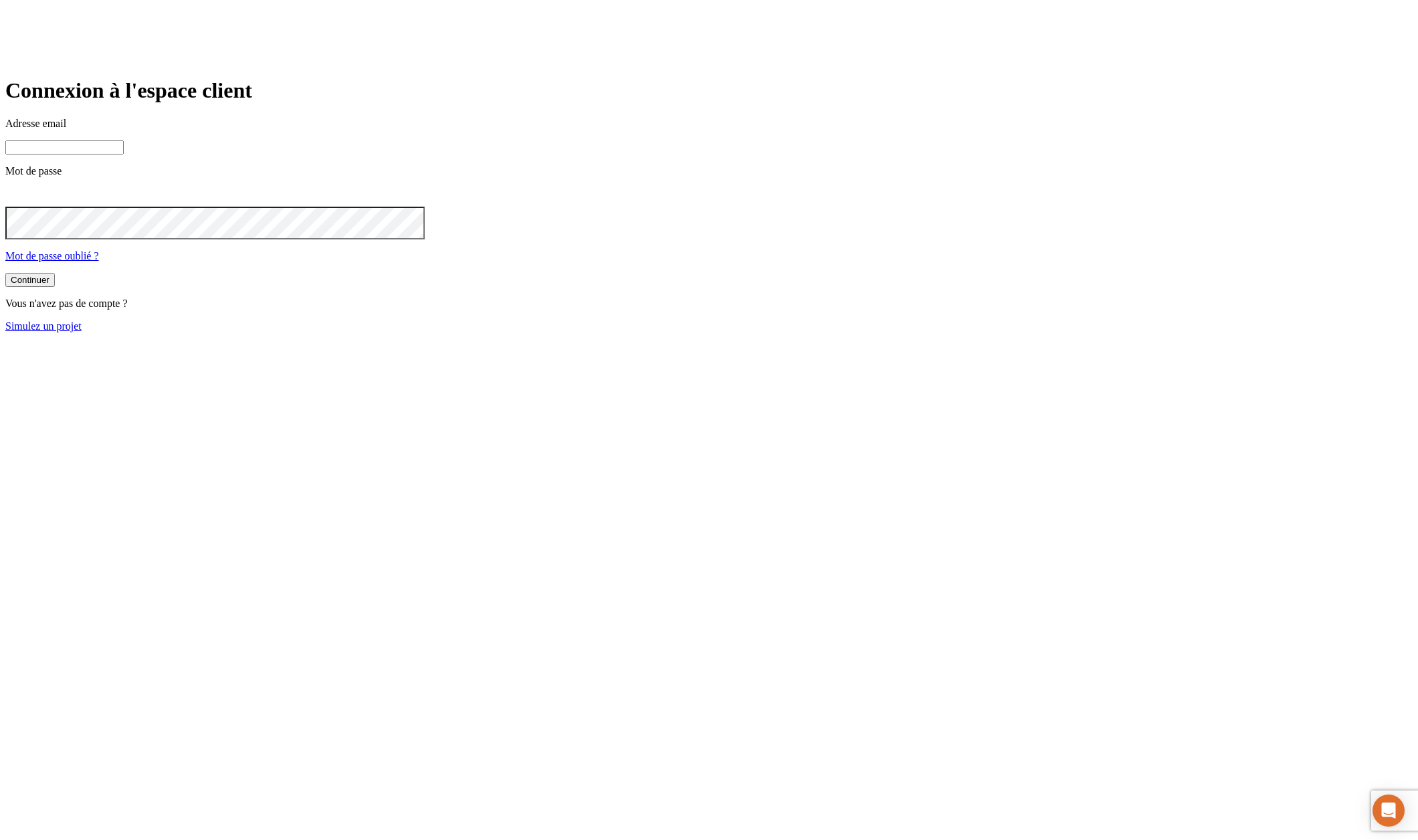
type input "[PERSON_NAME][DOMAIN_NAME][EMAIL_ADDRESS][DOMAIN_NAME]"
click at [123, 154] on input "[PERSON_NAME][DOMAIN_NAME][EMAIL_ADDRESS][DOMAIN_NAME]" at bounding box center [64, 147] width 119 height 14
click at [50, 285] on div "Continuer" at bounding box center [30, 279] width 39 height 10
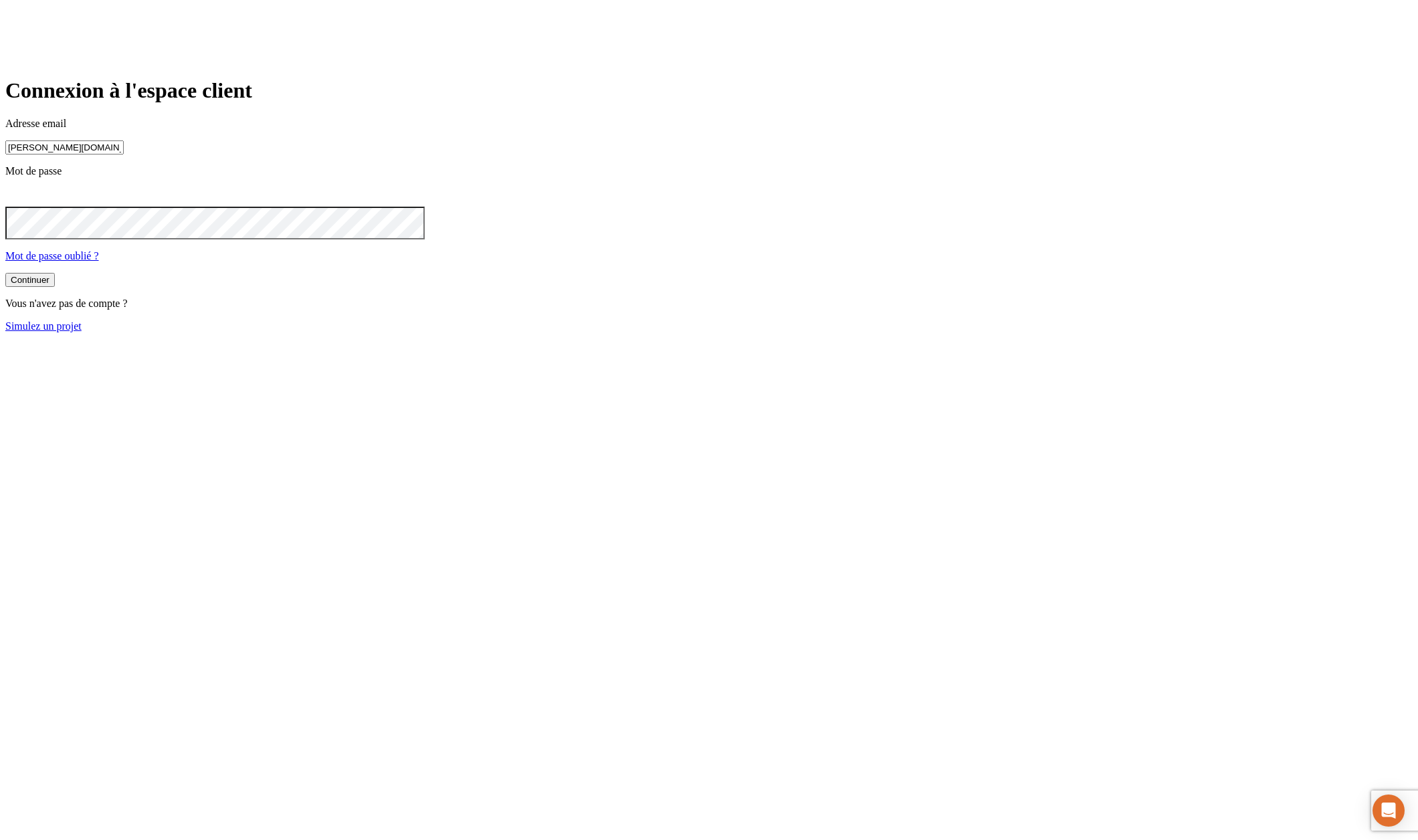
click at [123, 154] on input "[PERSON_NAME][DOMAIN_NAME][EMAIL_ADDRESS][DOMAIN_NAME]" at bounding box center [64, 147] width 119 height 14
type input "james.bond+11569@nalo.fr"
click at [50, 285] on div "Continuer" at bounding box center [30, 279] width 39 height 10
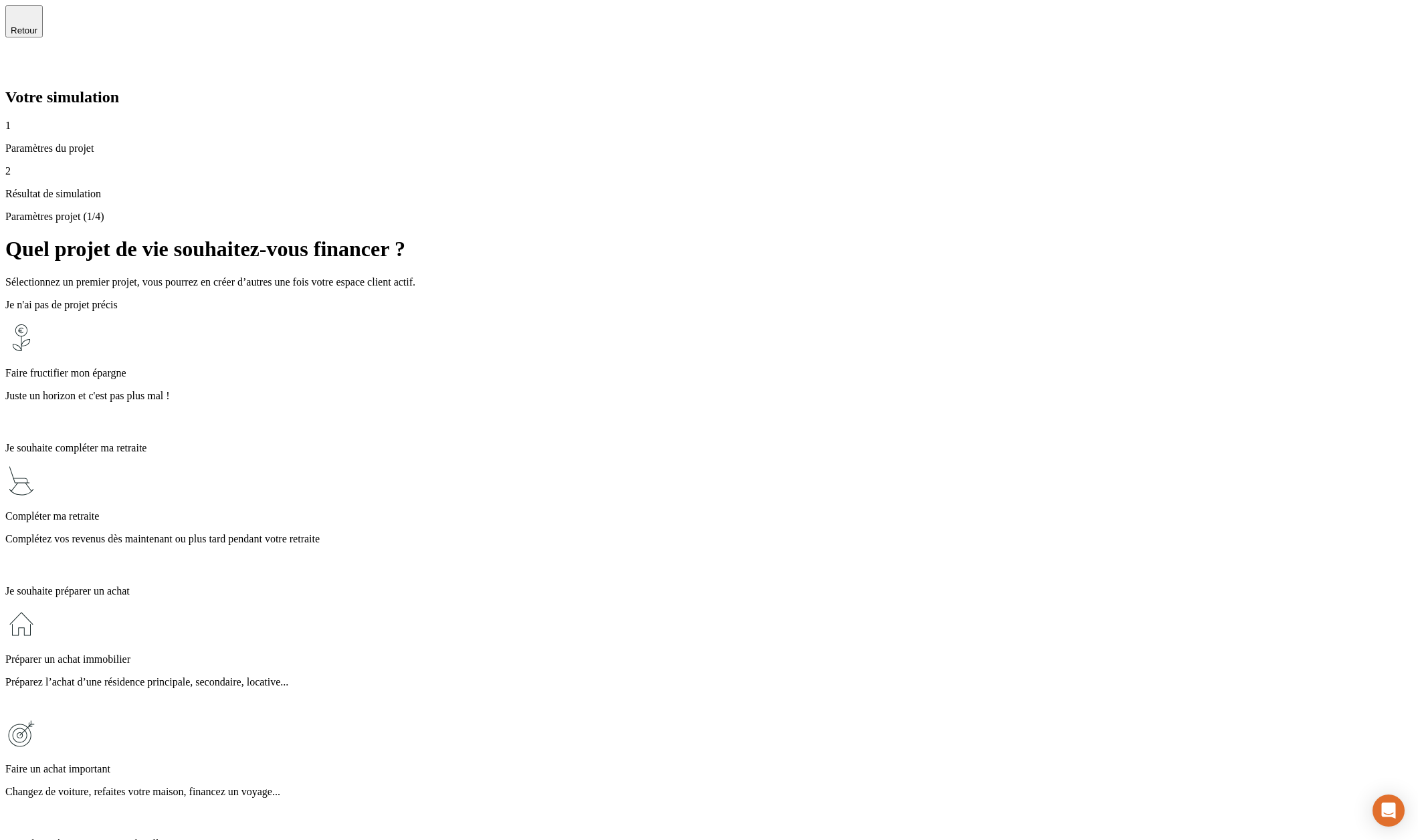
click at [655, 464] on div "Compléter ma retraite Complétez vos revenus dès maintenant ou plus tard pendant…" at bounding box center [709, 519] width 1408 height 109
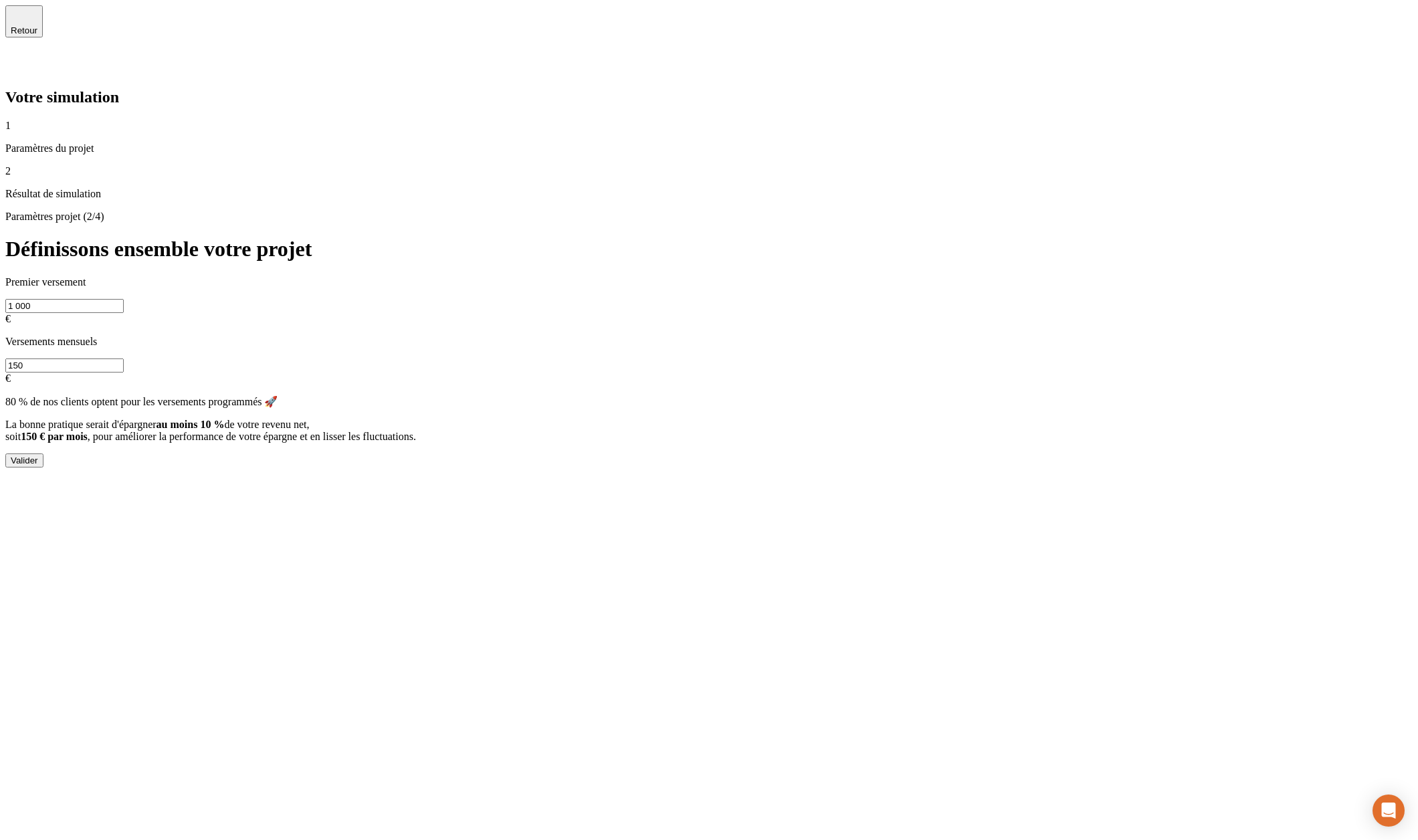
click at [44, 453] on button "Valider" at bounding box center [24, 460] width 38 height 14
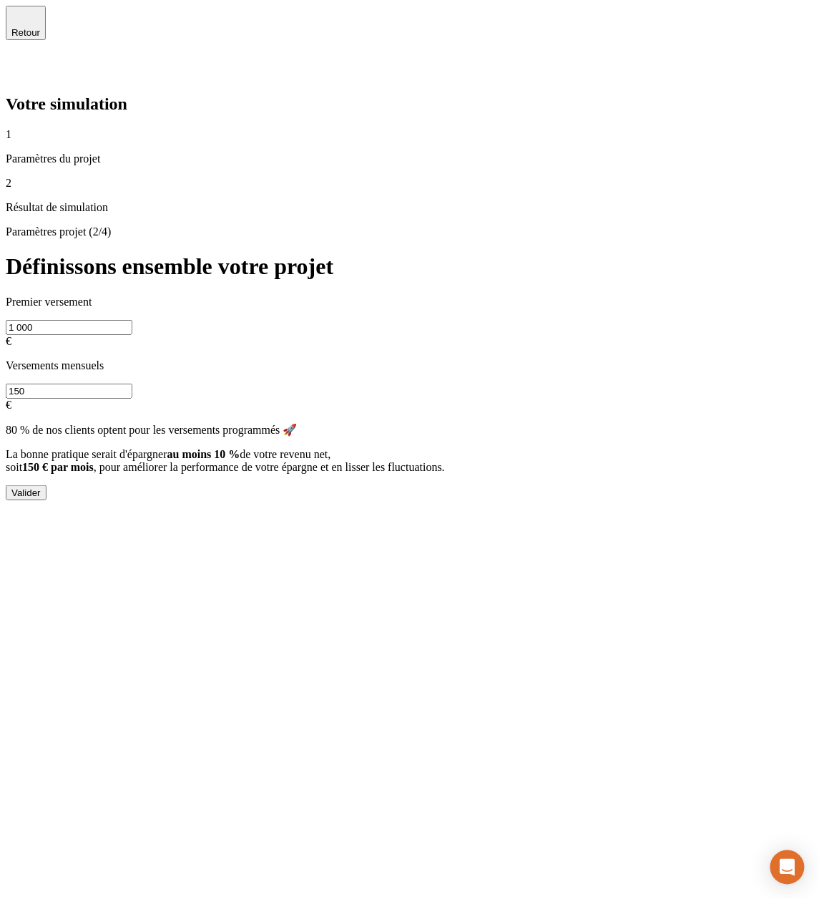
click at [41, 487] on div "Valider" at bounding box center [25, 492] width 29 height 11
click at [34, 13] on div "Retour" at bounding box center [410, 43] width 808 height 74
click at [40, 27] on span "Retour" at bounding box center [25, 32] width 29 height 11
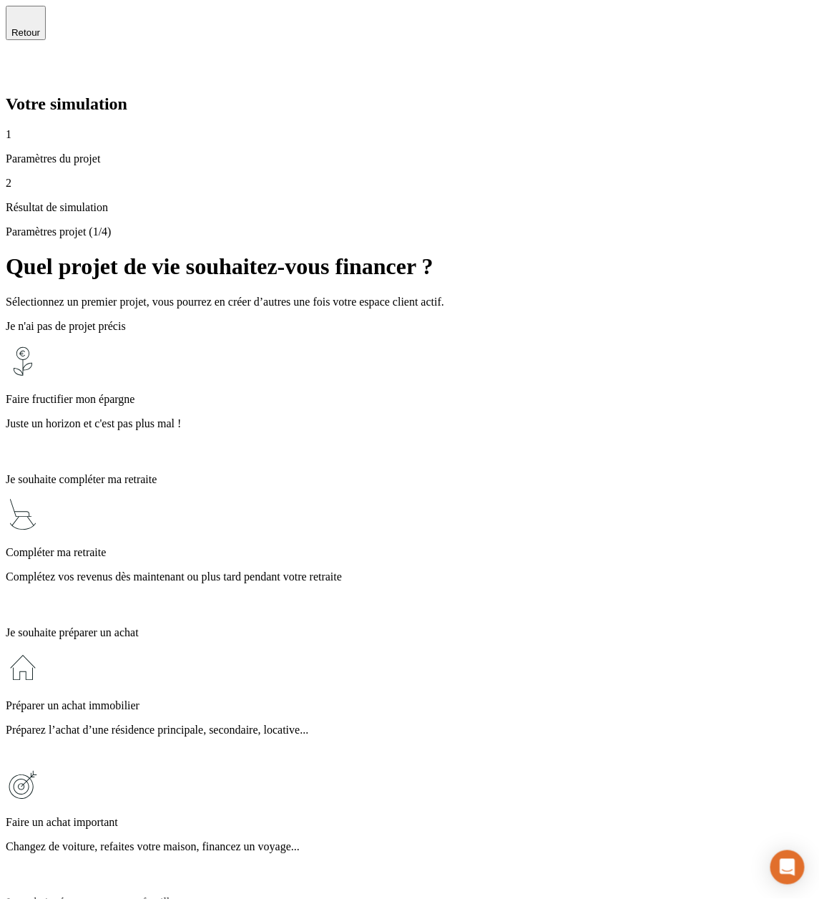
click at [40, 27] on span "Retour" at bounding box center [25, 32] width 29 height 11
click at [23, 60] on icon at bounding box center [14, 68] width 17 height 17
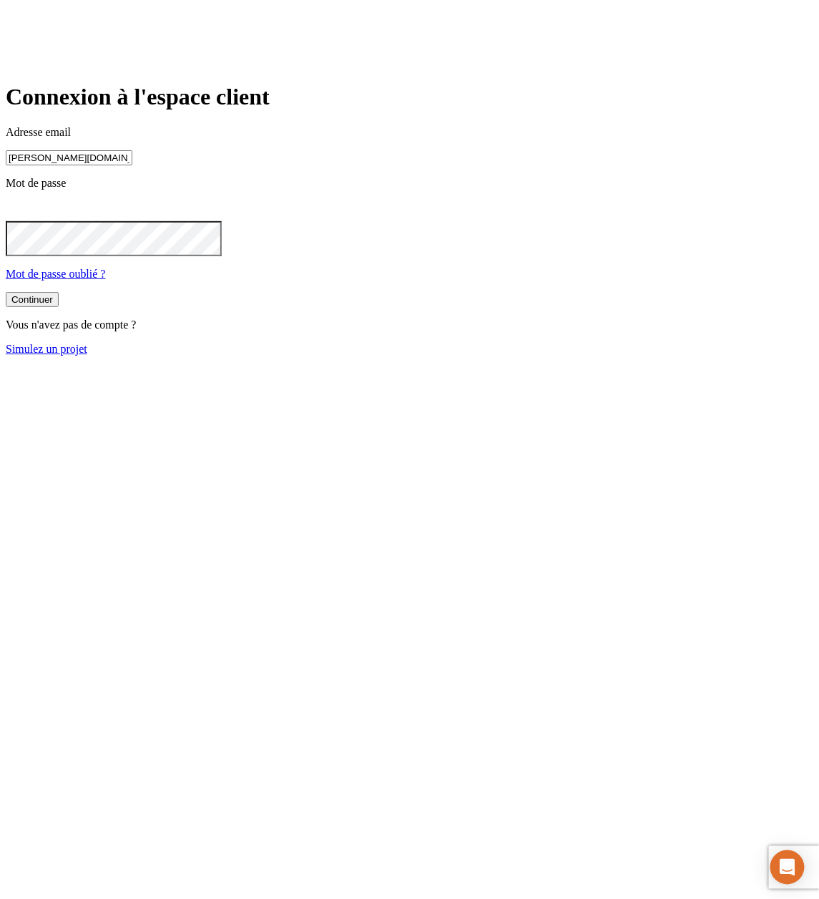
click at [132, 165] on input "james.bond+11569@nalo.fr" at bounding box center [69, 157] width 127 height 15
type input "james.bond+378@nalo.fr"
click at [59, 307] on button "Continuer" at bounding box center [32, 299] width 53 height 15
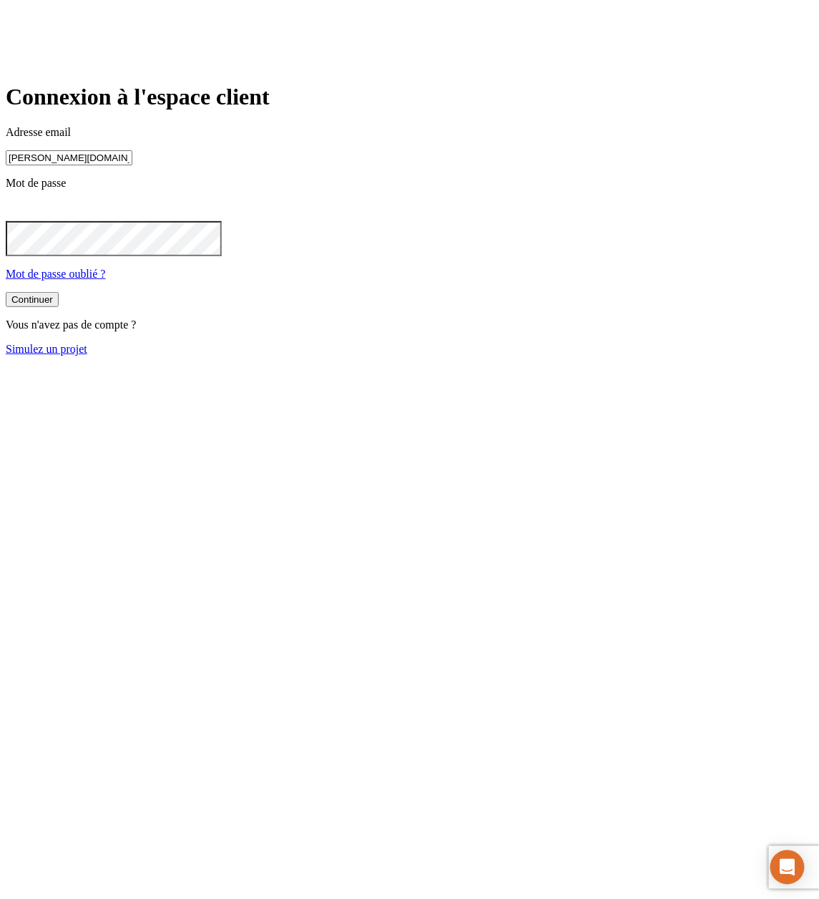
click at [132, 165] on input "james.bond+378@nalo.fr" at bounding box center [69, 157] width 127 height 15
click at [814, 355] on main "Connexion à l'espace client Adresse email james.bond+378@nalo.fr Mot de passe M…" at bounding box center [410, 219] width 808 height 271
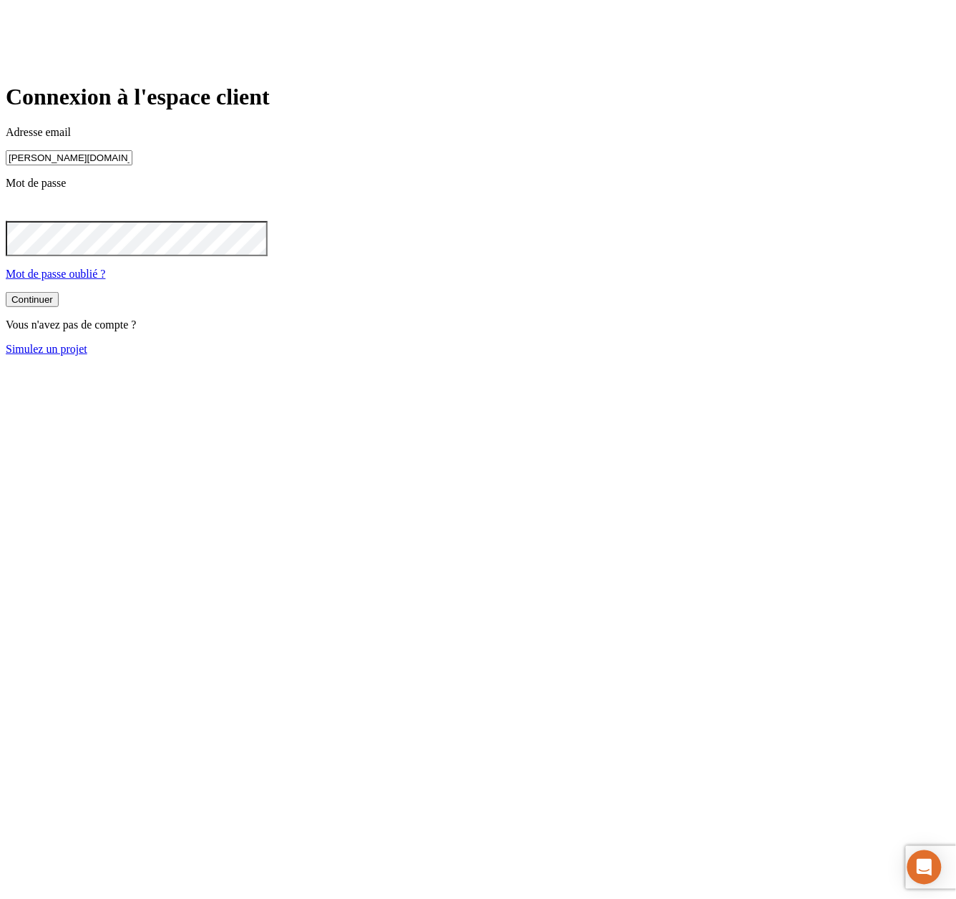
click at [132, 165] on input "james.bond+378@nalo.fr" at bounding box center [69, 157] width 127 height 15
type input "[PERSON_NAME][DOMAIN_NAME][EMAIL_ADDRESS][DOMAIN_NAME]"
click at [59, 307] on button "Continuer" at bounding box center [32, 299] width 53 height 15
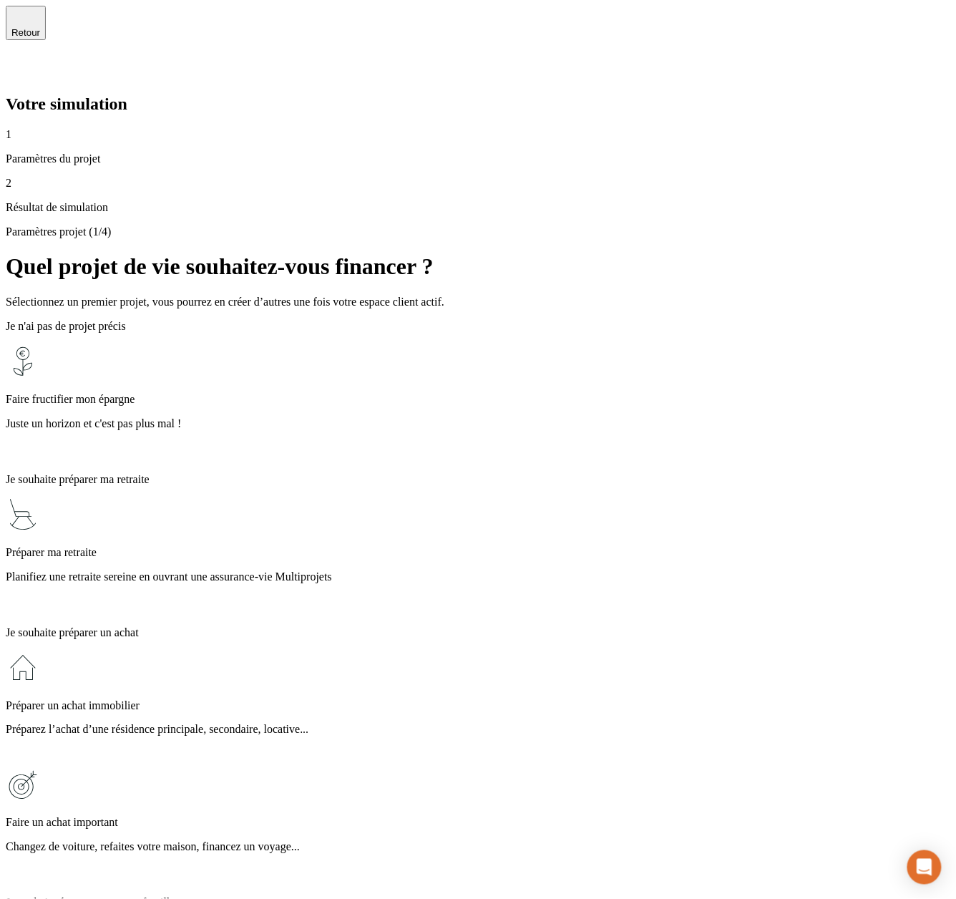
click at [747, 497] on div "Préparer ma retraite Planifiez une retraite sereine en ouvrant une assurance-vi…" at bounding box center [478, 555] width 945 height 117
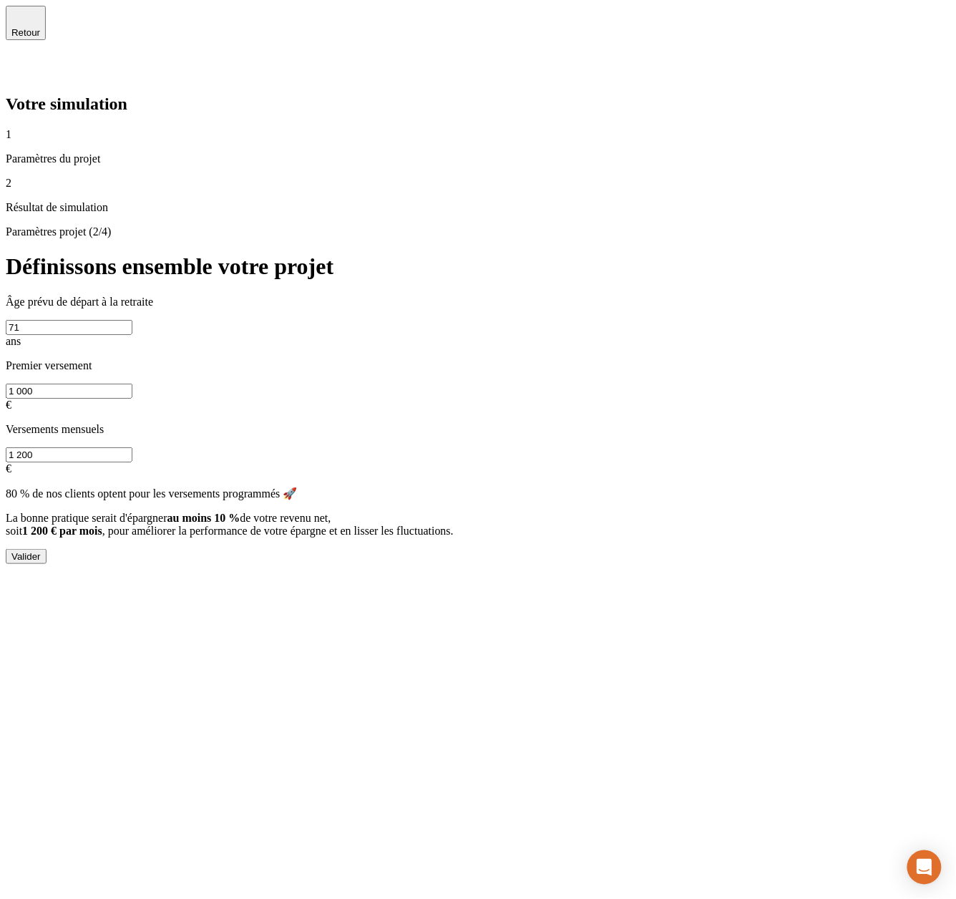
click at [47, 549] on button "Valider" at bounding box center [26, 556] width 41 height 15
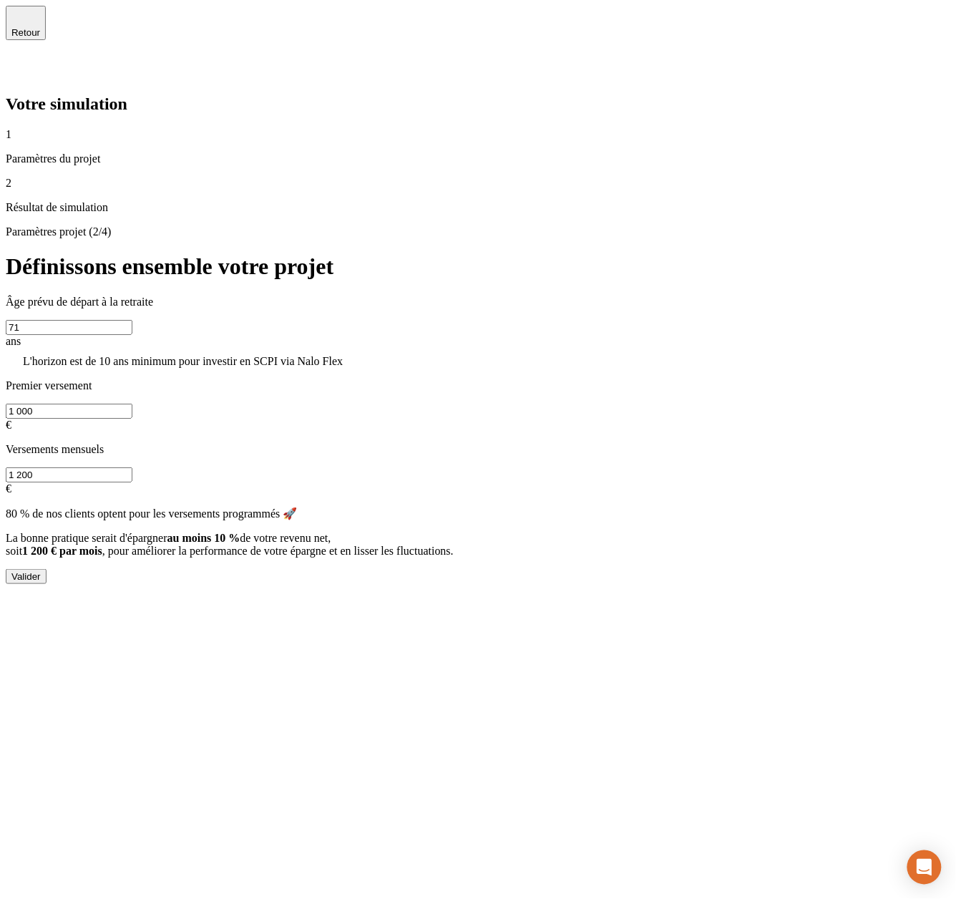
click at [132, 320] on input "71" at bounding box center [69, 327] width 127 height 15
click at [38, 33] on div "Retour" at bounding box center [25, 23] width 29 height 30
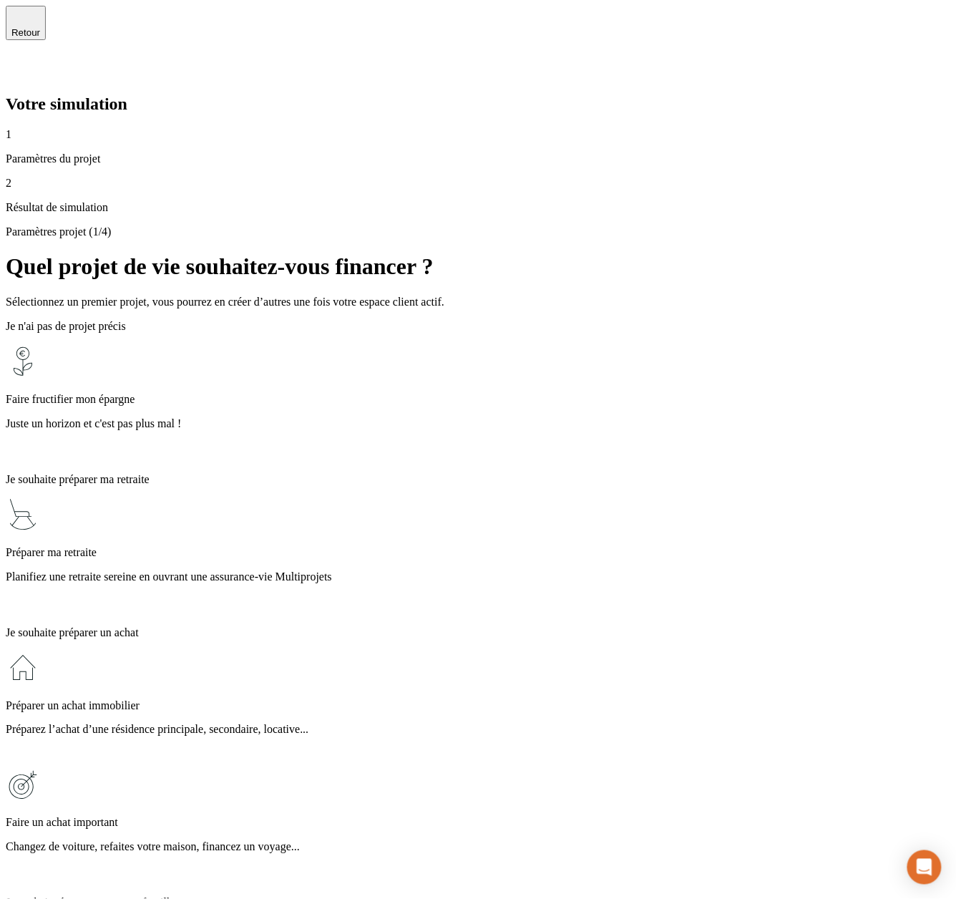
click at [580, 344] on div "Faire fructifier mon épargne Juste un horizon et c'est pas plus mal !" at bounding box center [478, 402] width 945 height 117
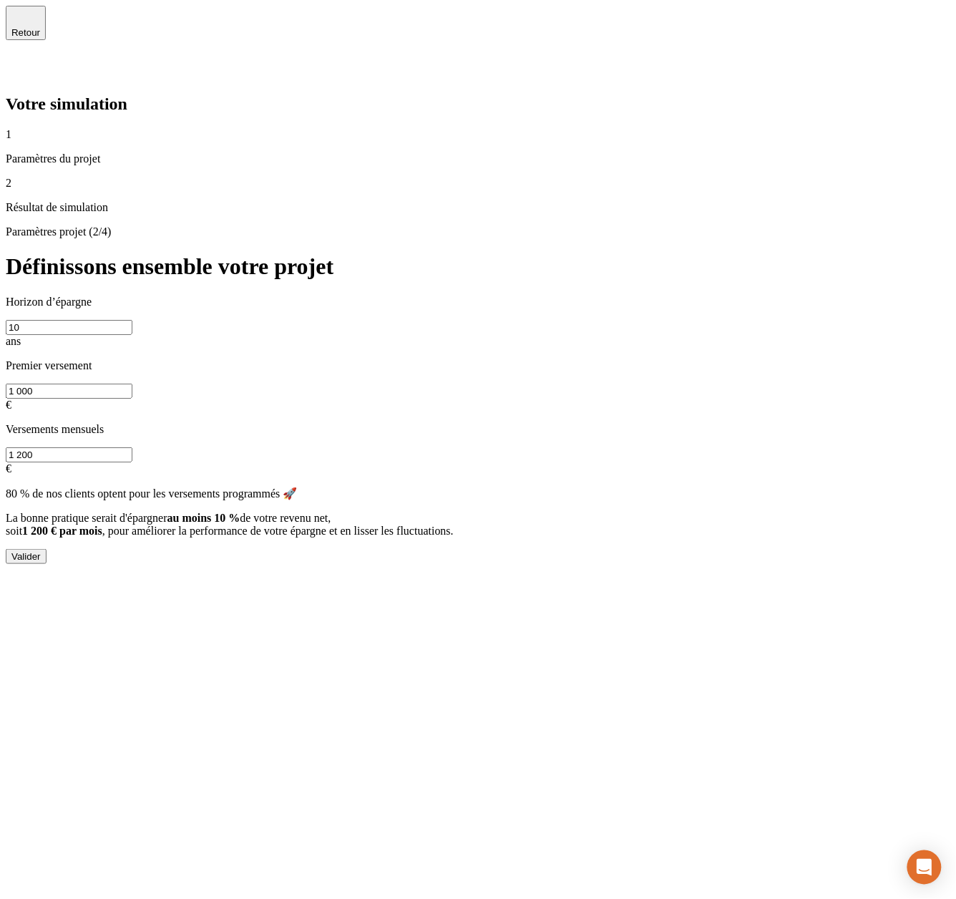
click at [41, 551] on div "Valider" at bounding box center [25, 556] width 29 height 11
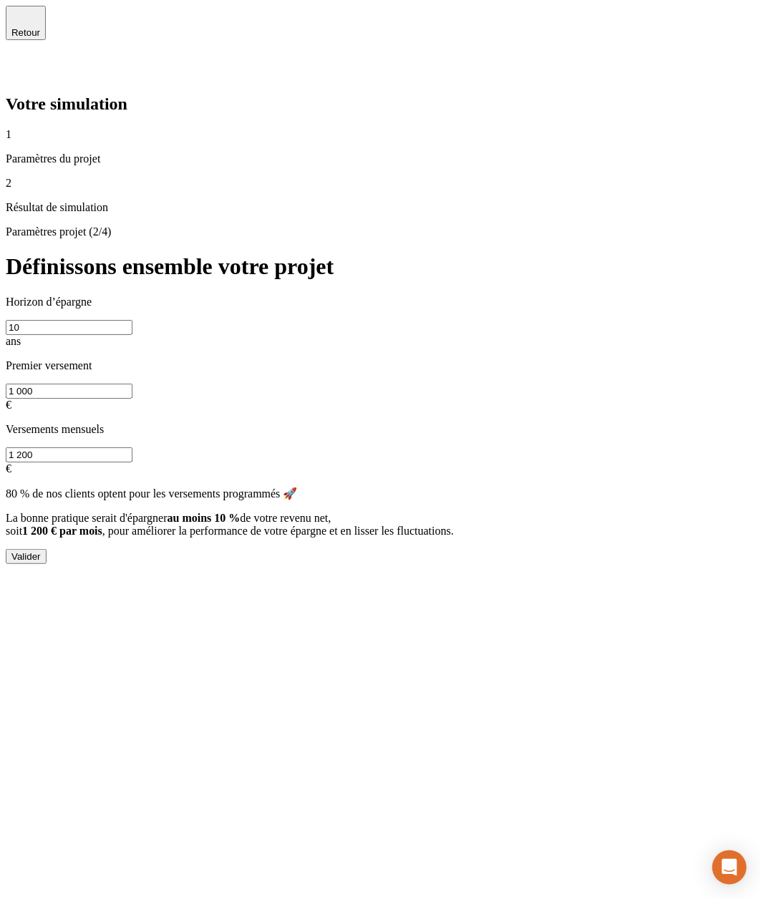
click at [23, 60] on icon at bounding box center [14, 68] width 17 height 17
